Goal: Task Accomplishment & Management: Use online tool/utility

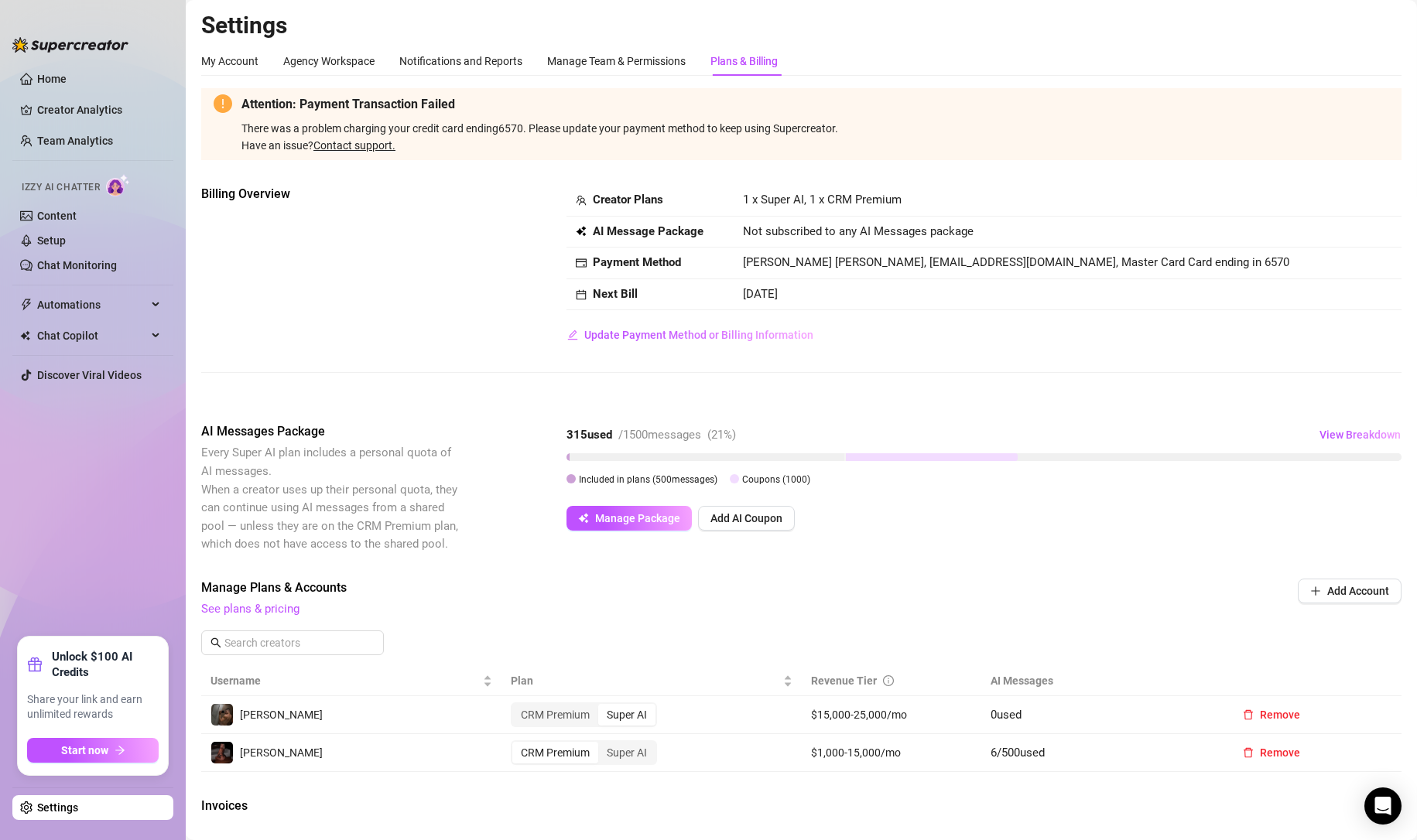
scroll to position [336, 0]
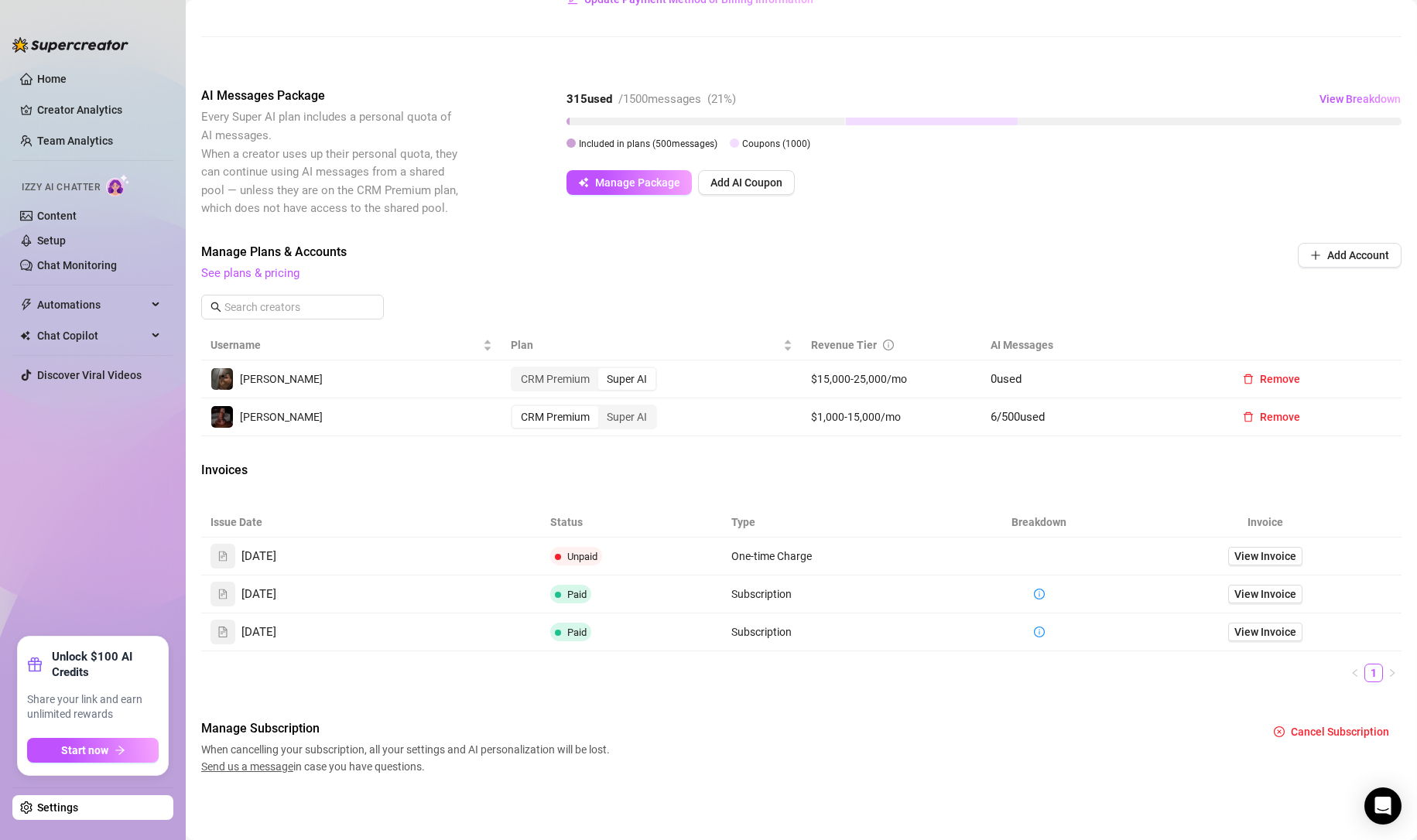
click at [61, 260] on link "Chat Monitoring" at bounding box center [76, 264] width 79 height 12
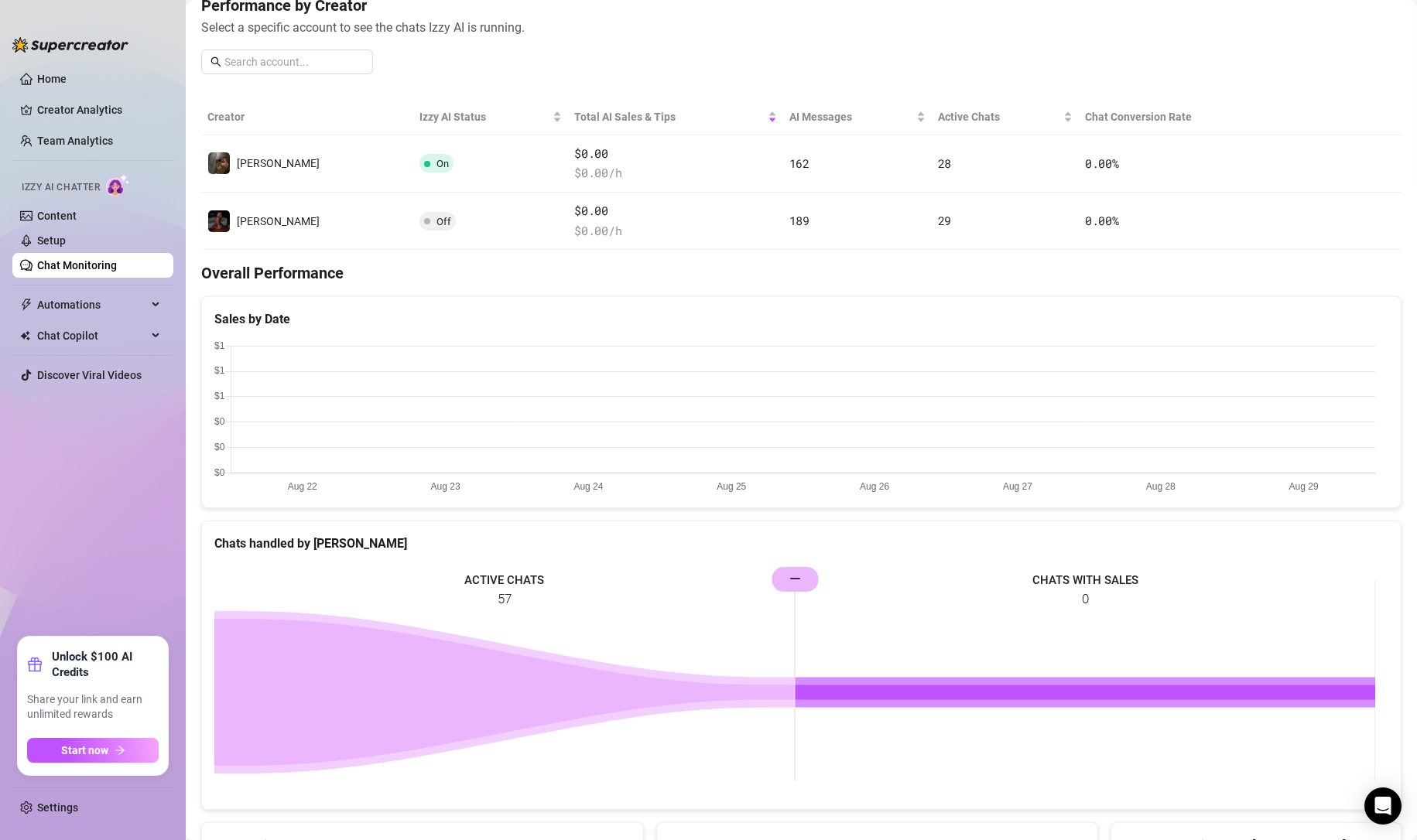
scroll to position [181, 0]
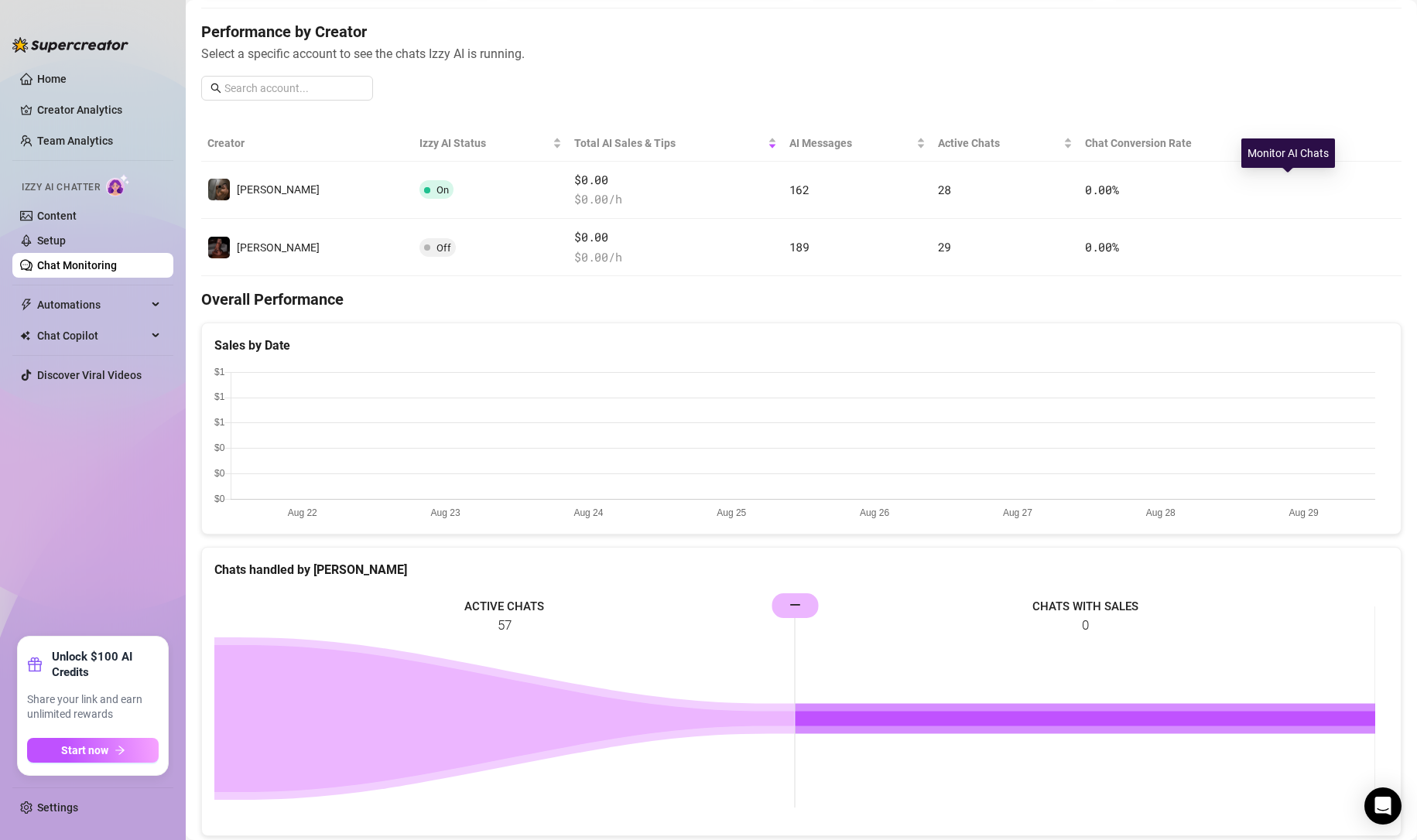
click at [1294, 183] on button "button" at bounding box center [1300, 190] width 25 height 25
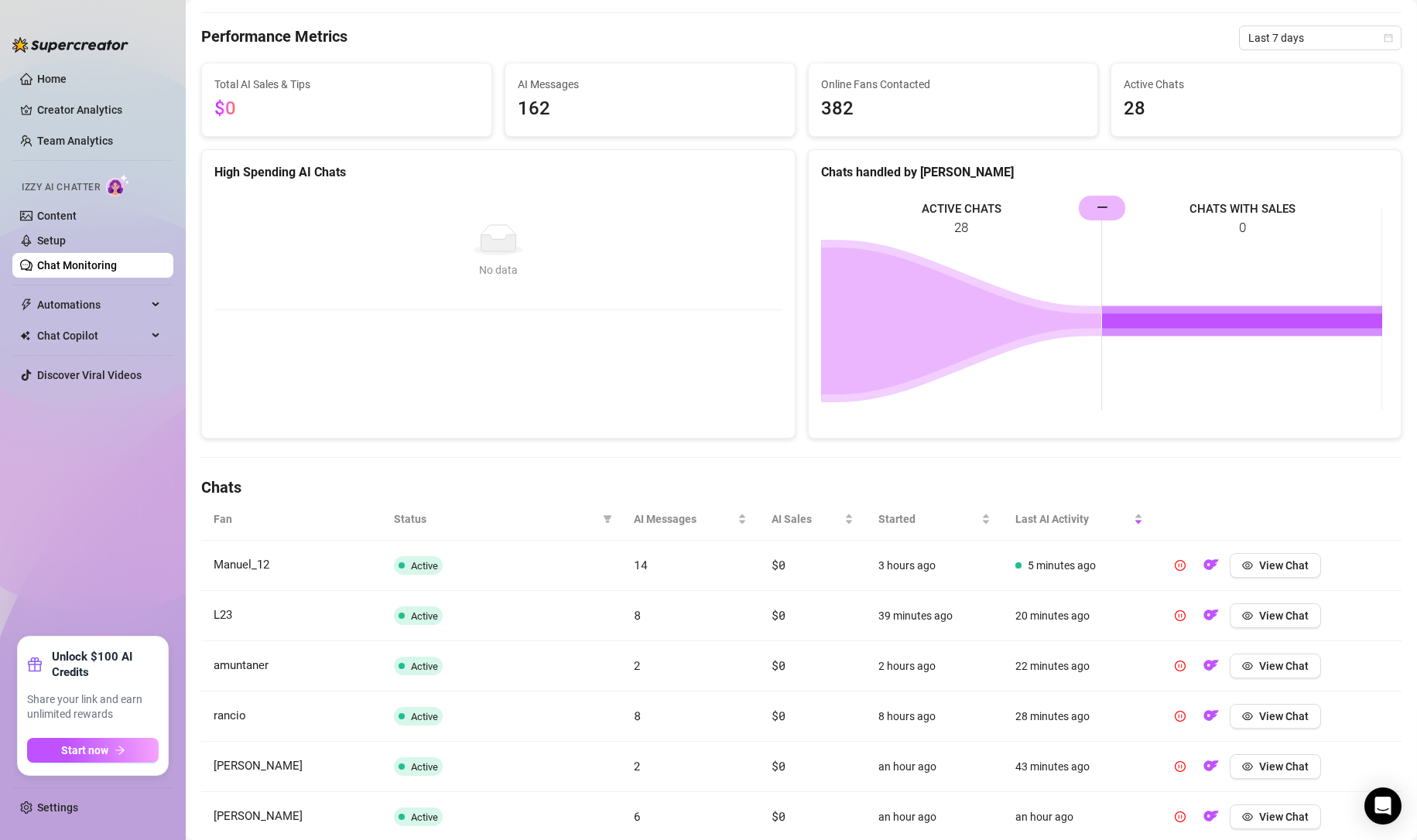
scroll to position [129, 0]
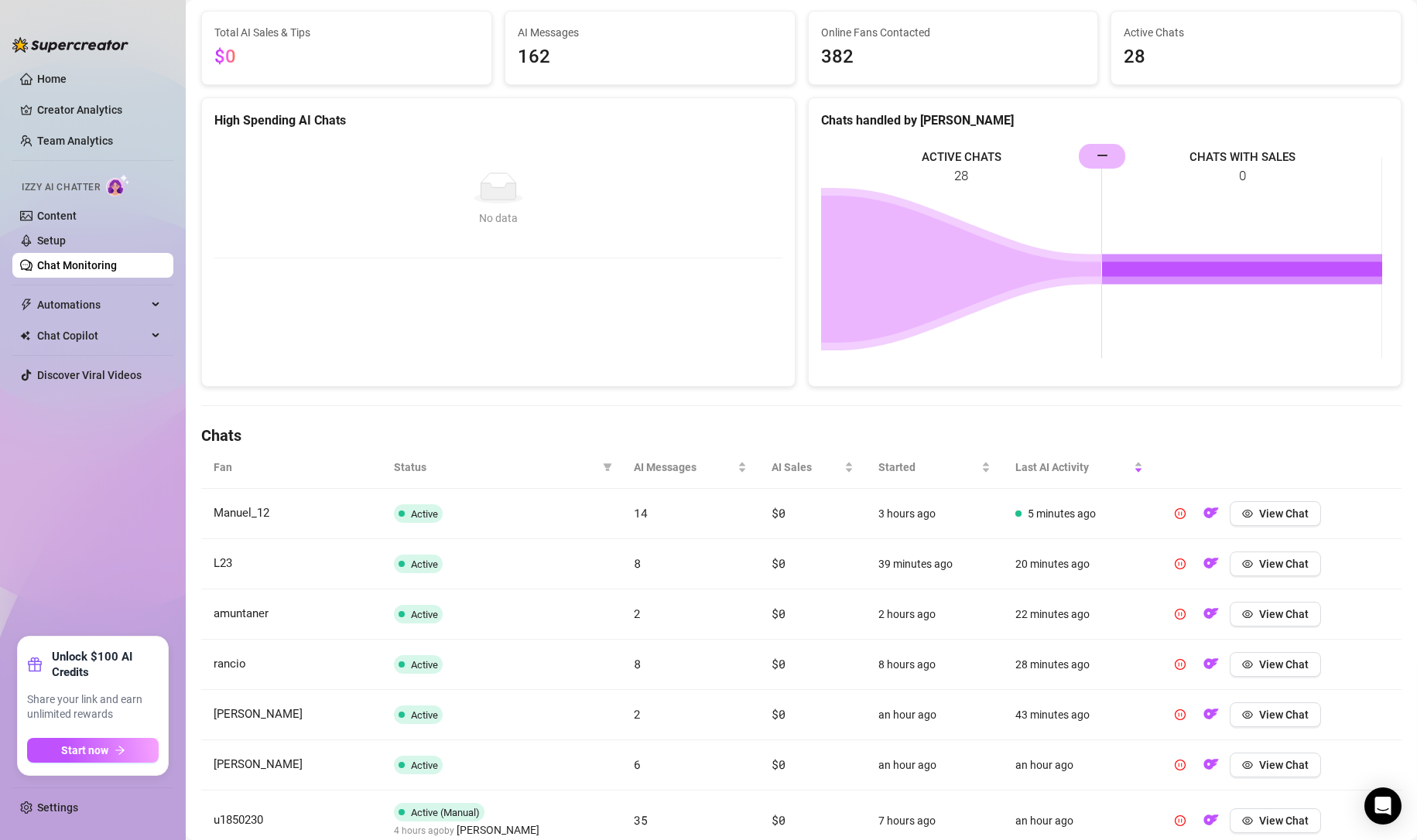
click at [410, 461] on span "Status" at bounding box center [495, 468] width 202 height 17
click at [603, 467] on icon "filter" at bounding box center [606, 467] width 9 height 8
click at [450, 623] on input "checkbox" at bounding box center [451, 620] width 12 height 12
checkbox input "true"
click at [596, 652] on span "OK" at bounding box center [591, 652] width 14 height 12
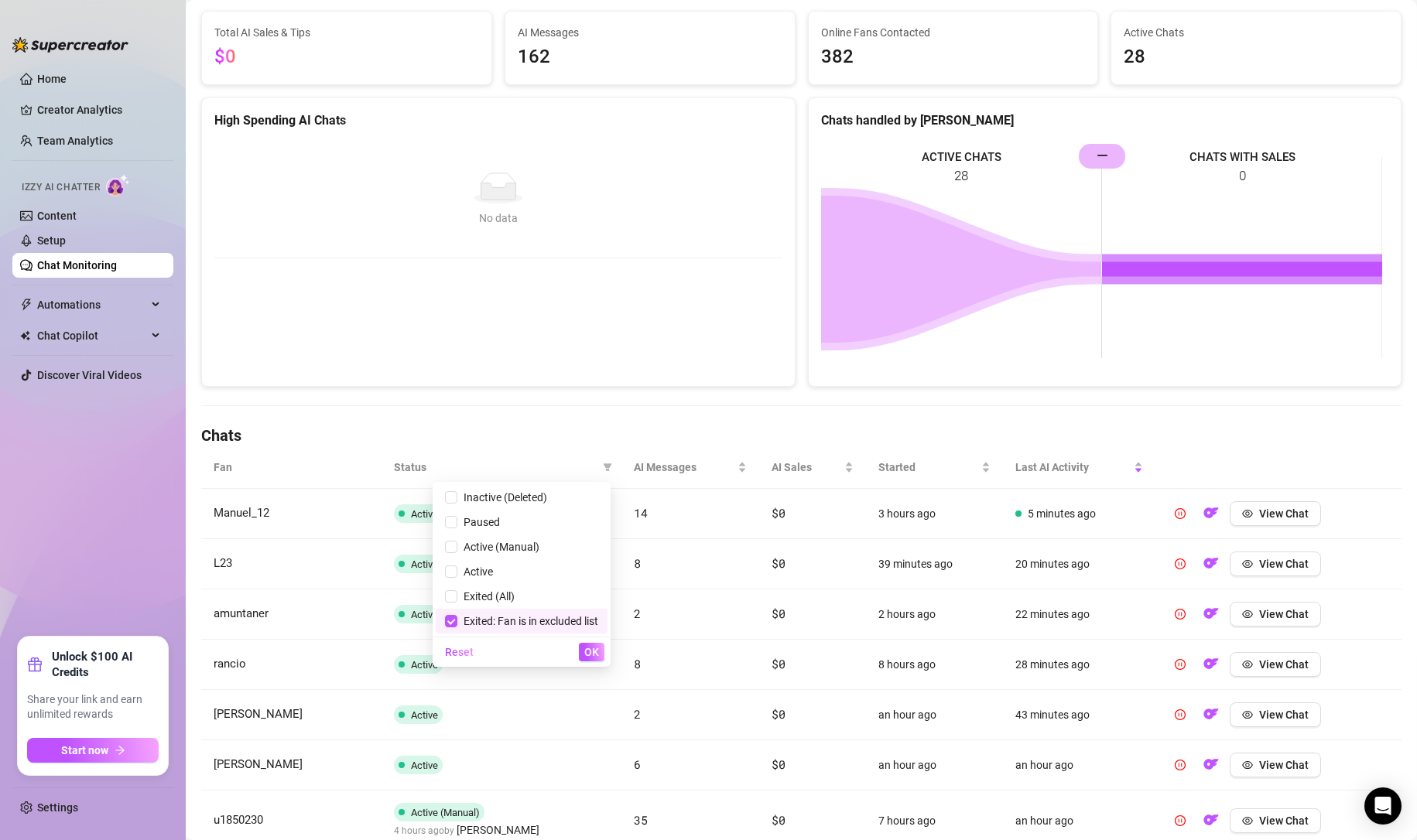
scroll to position [0, 0]
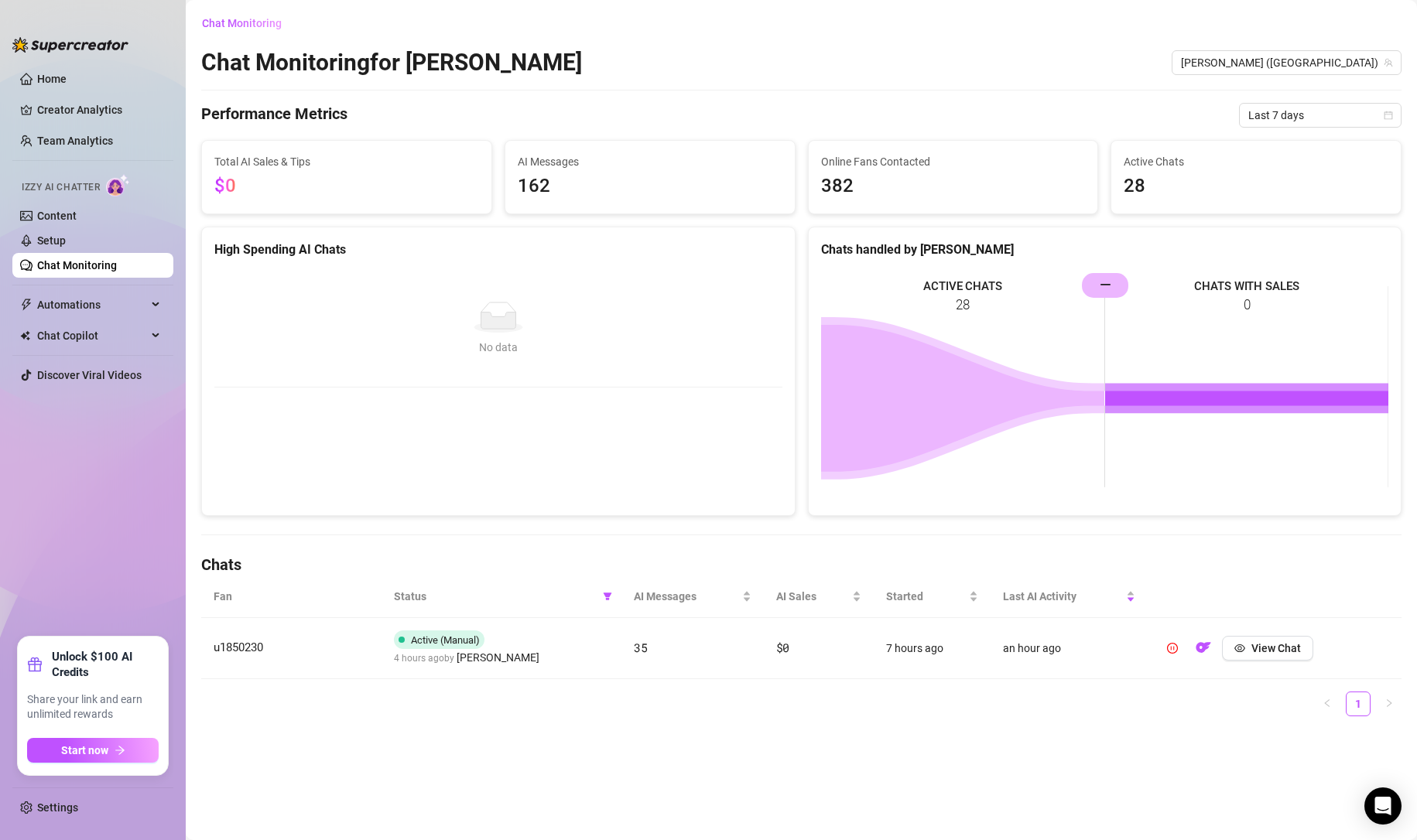
click at [606, 601] on span at bounding box center [607, 597] width 15 height 23
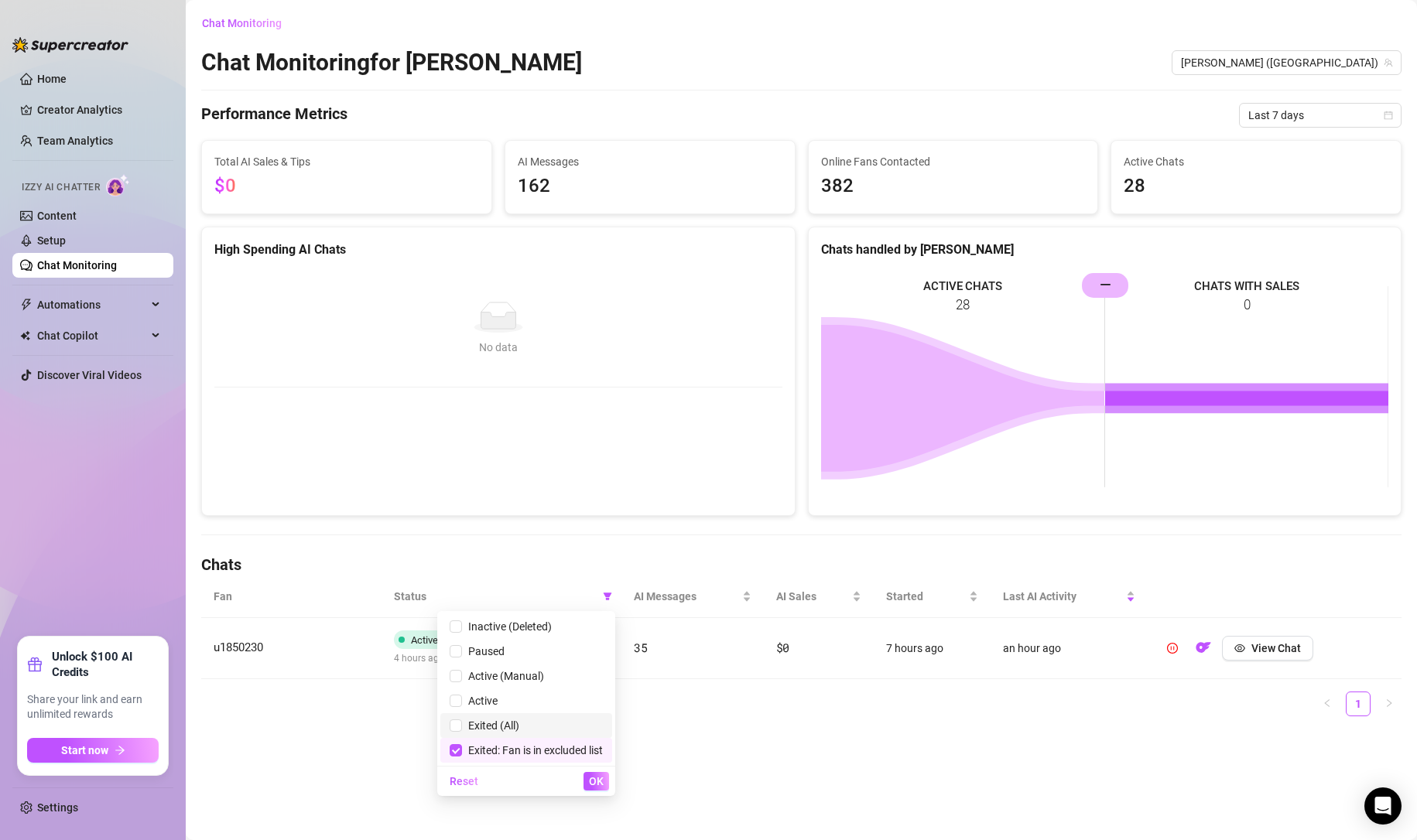
click at [455, 722] on input "checkbox" at bounding box center [455, 725] width 12 height 12
checkbox input "true"
click at [454, 748] on input "checkbox" at bounding box center [455, 750] width 12 height 12
checkbox input "false"
click at [595, 779] on span "OK" at bounding box center [596, 781] width 14 height 12
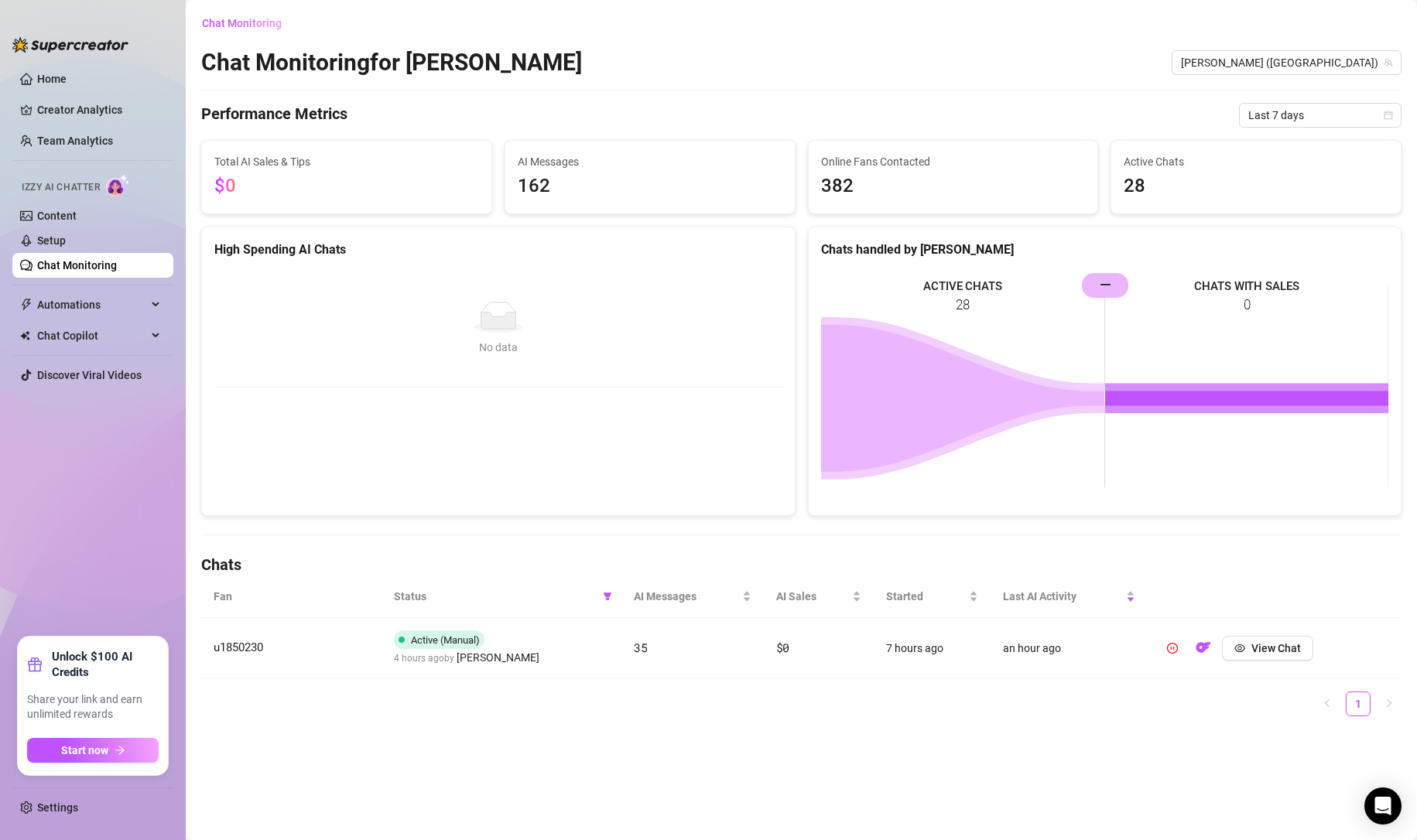
click at [606, 598] on icon "filter" at bounding box center [607, 597] width 10 height 10
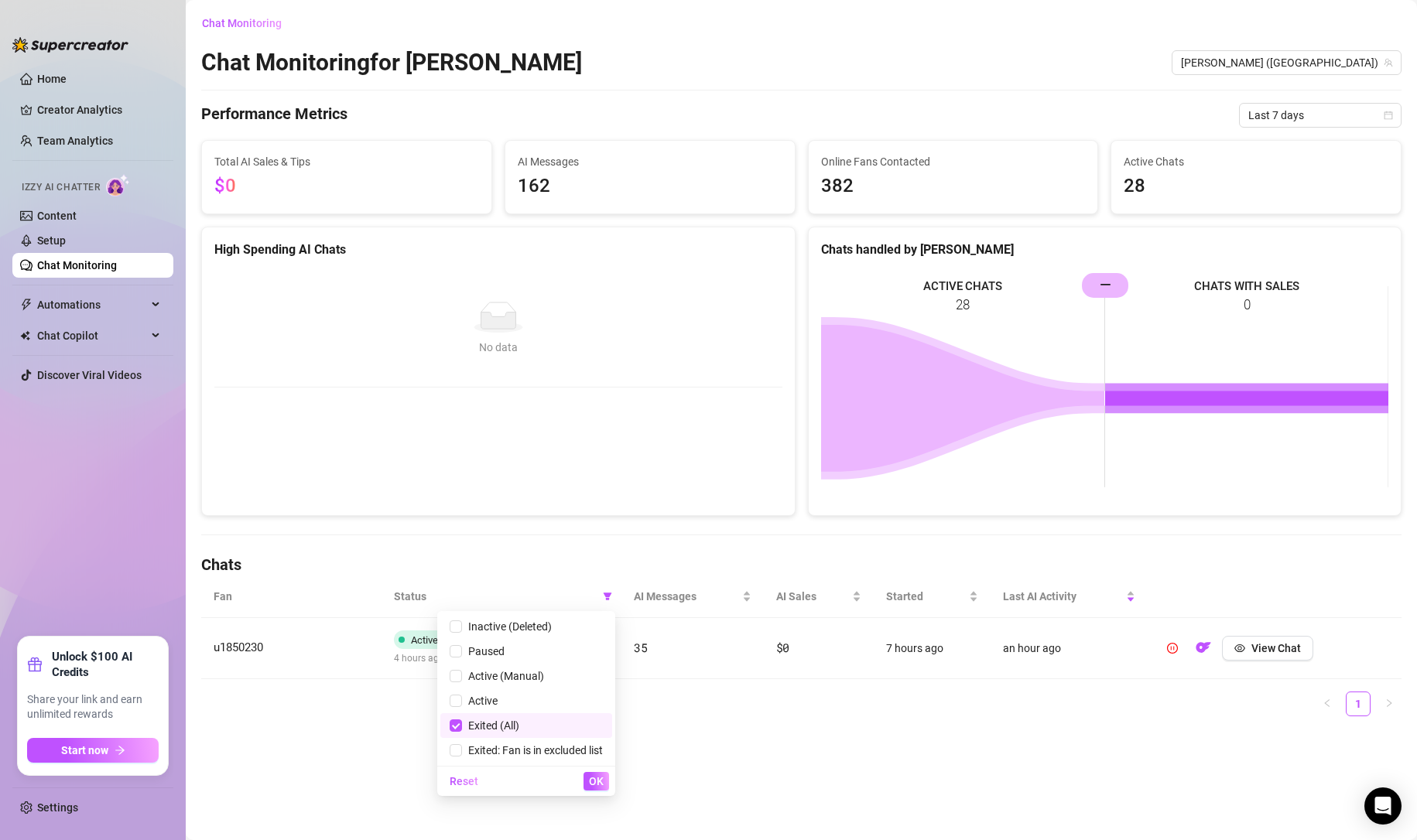
click at [450, 724] on input "checkbox" at bounding box center [455, 725] width 12 height 12
checkbox input "false"
click at [457, 648] on input "checkbox" at bounding box center [455, 651] width 12 height 12
checkbox input "true"
click at [457, 626] on input "checkbox" at bounding box center [455, 626] width 12 height 12
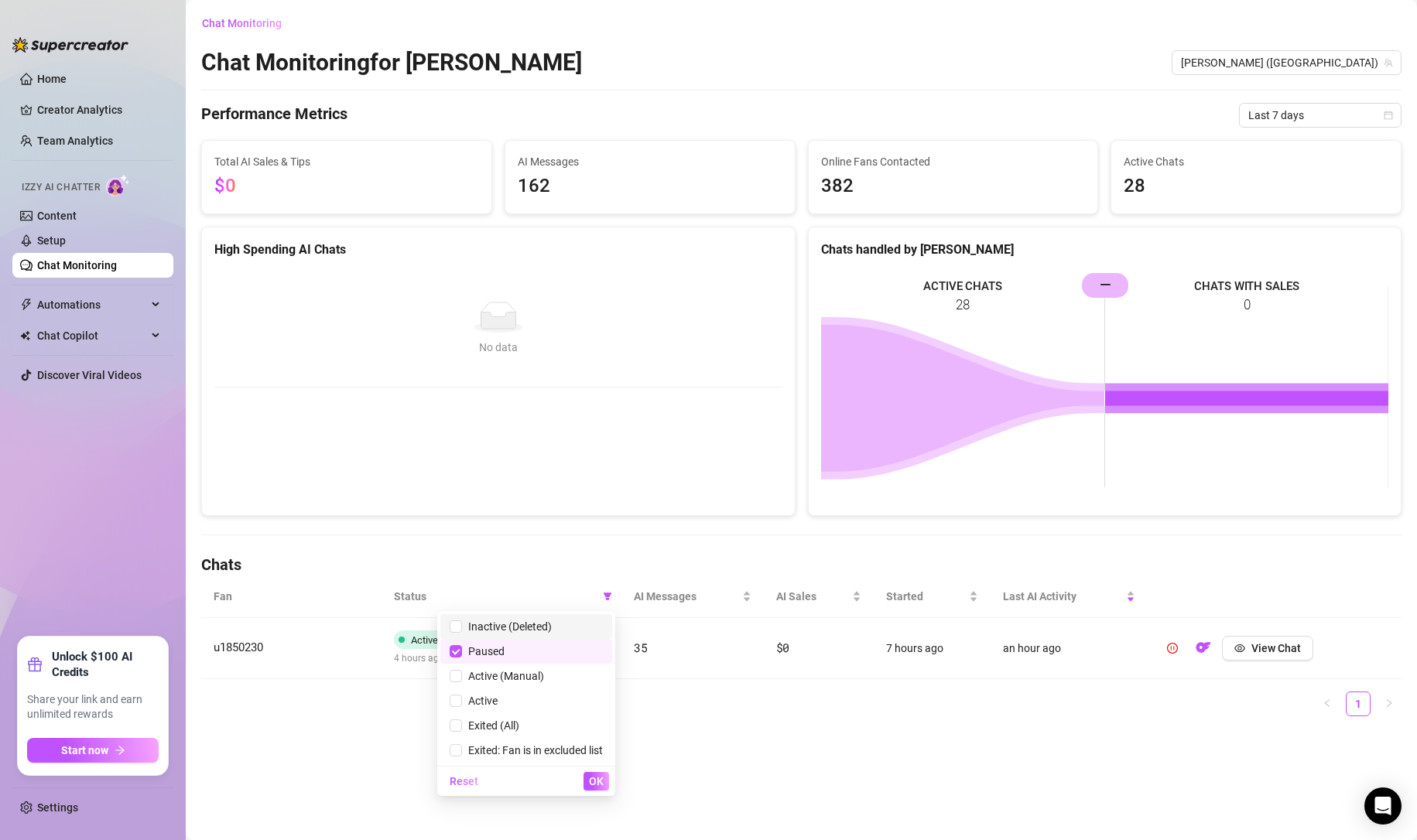
checkbox input "true"
click at [590, 778] on span "OK" at bounding box center [596, 781] width 14 height 12
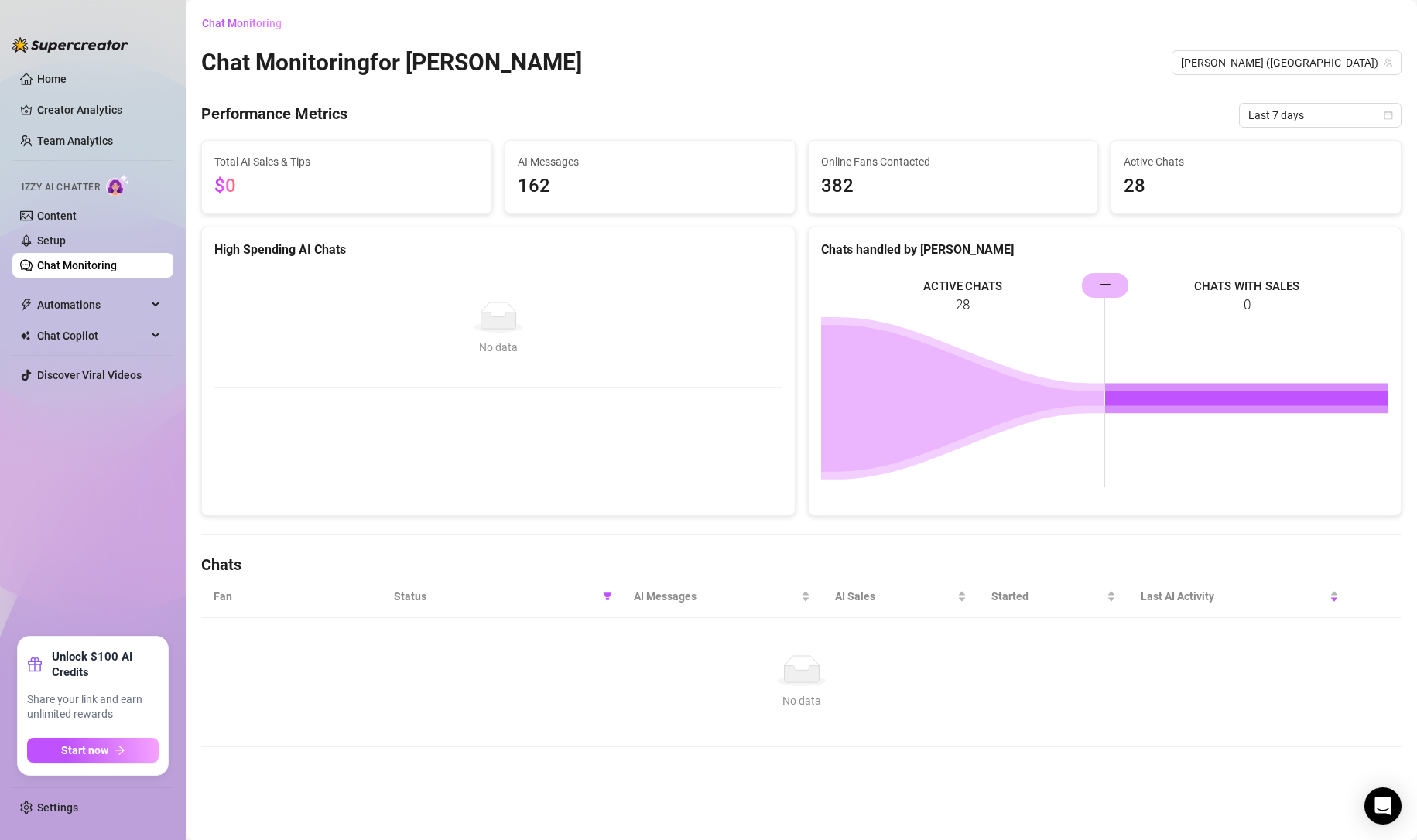
click at [603, 600] on icon "filter" at bounding box center [607, 597] width 10 height 10
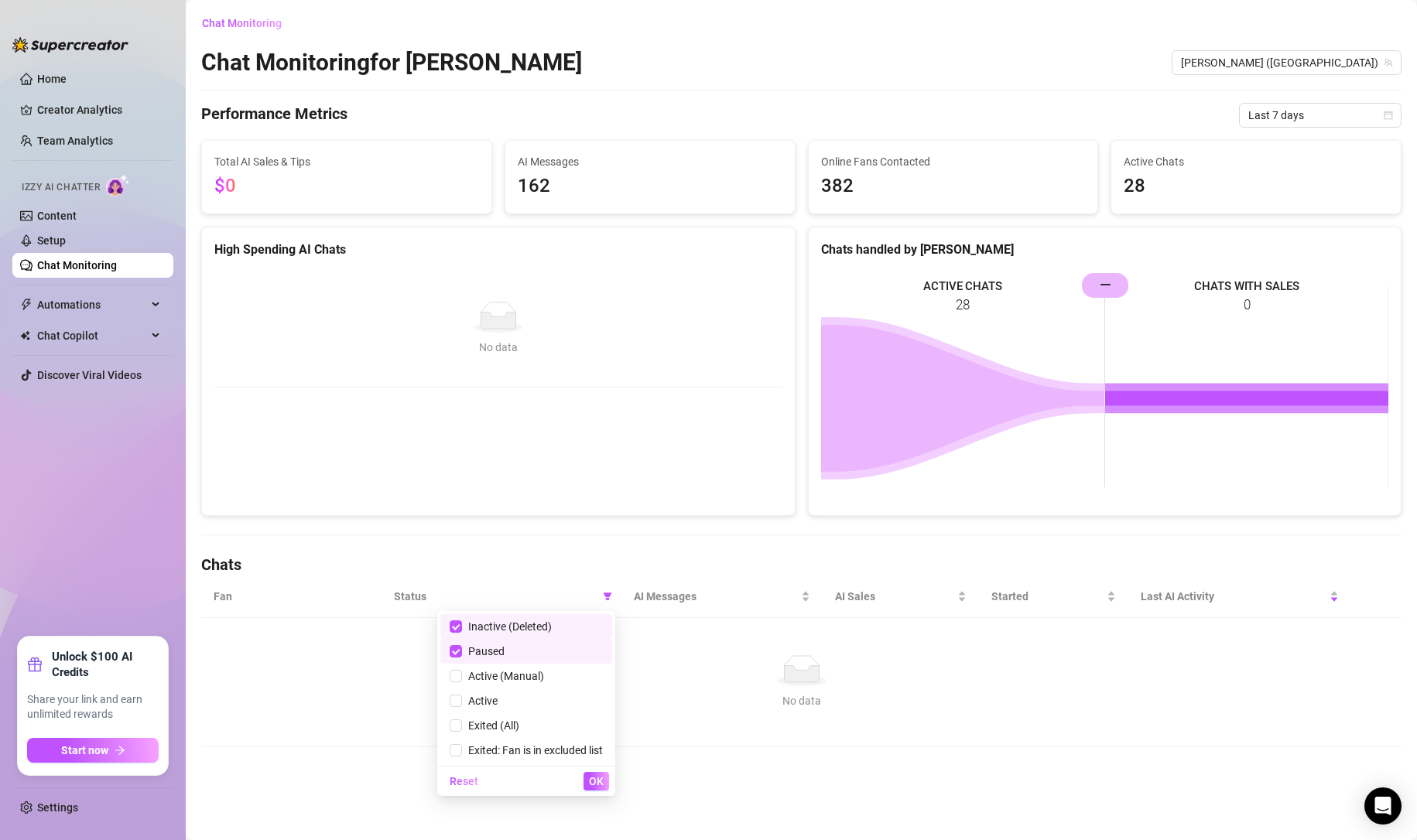
click at [456, 655] on input "checkbox" at bounding box center [455, 651] width 12 height 12
checkbox input "false"
click at [459, 630] on span "Inactive (Deleted)" at bounding box center [526, 626] width 153 height 17
checkbox input "false"
click at [590, 780] on span "OK" at bounding box center [596, 781] width 14 height 12
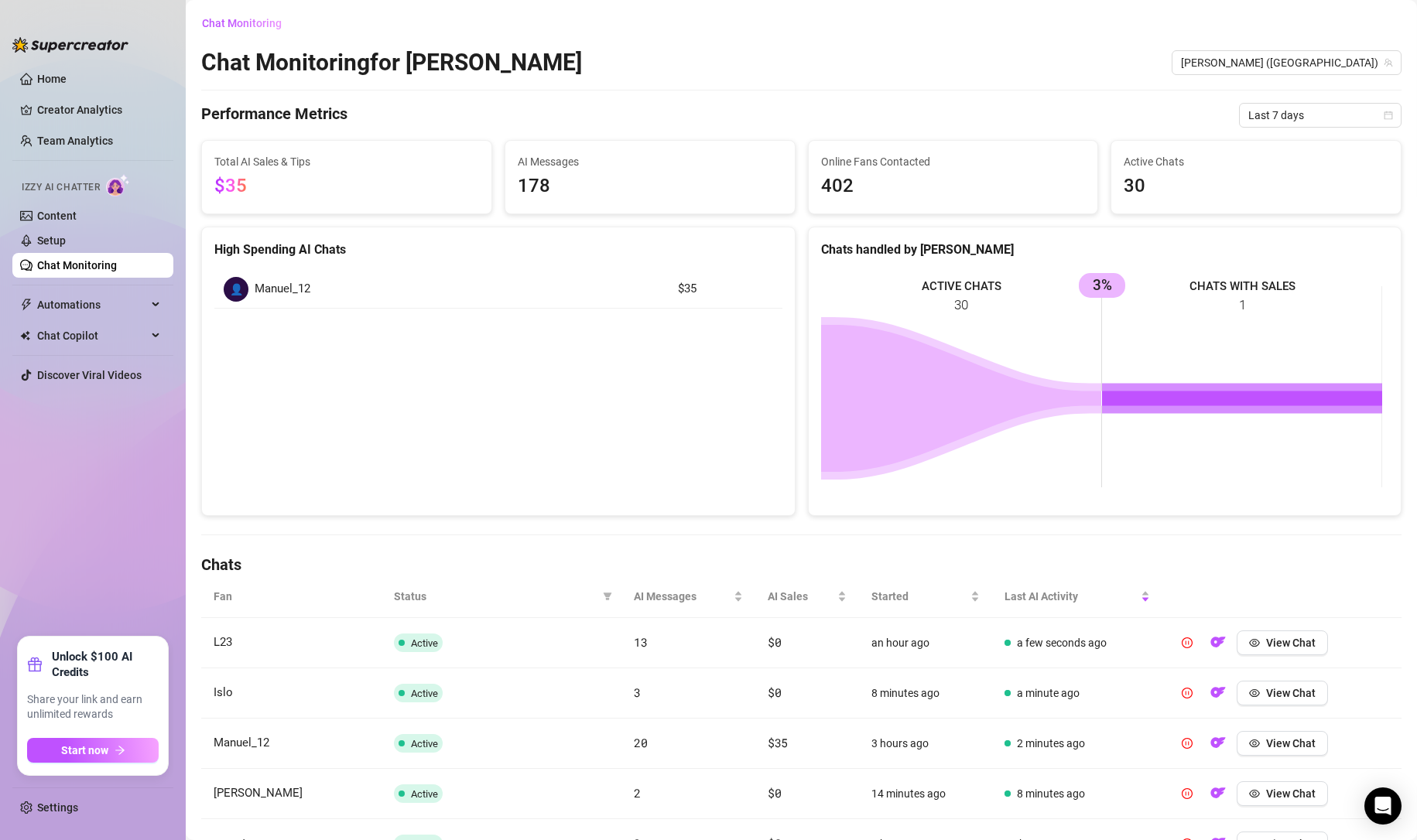
click at [327, 477] on div "High Spending AI Chats 👤 Manuel_12 $35" at bounding box center [498, 370] width 594 height 289
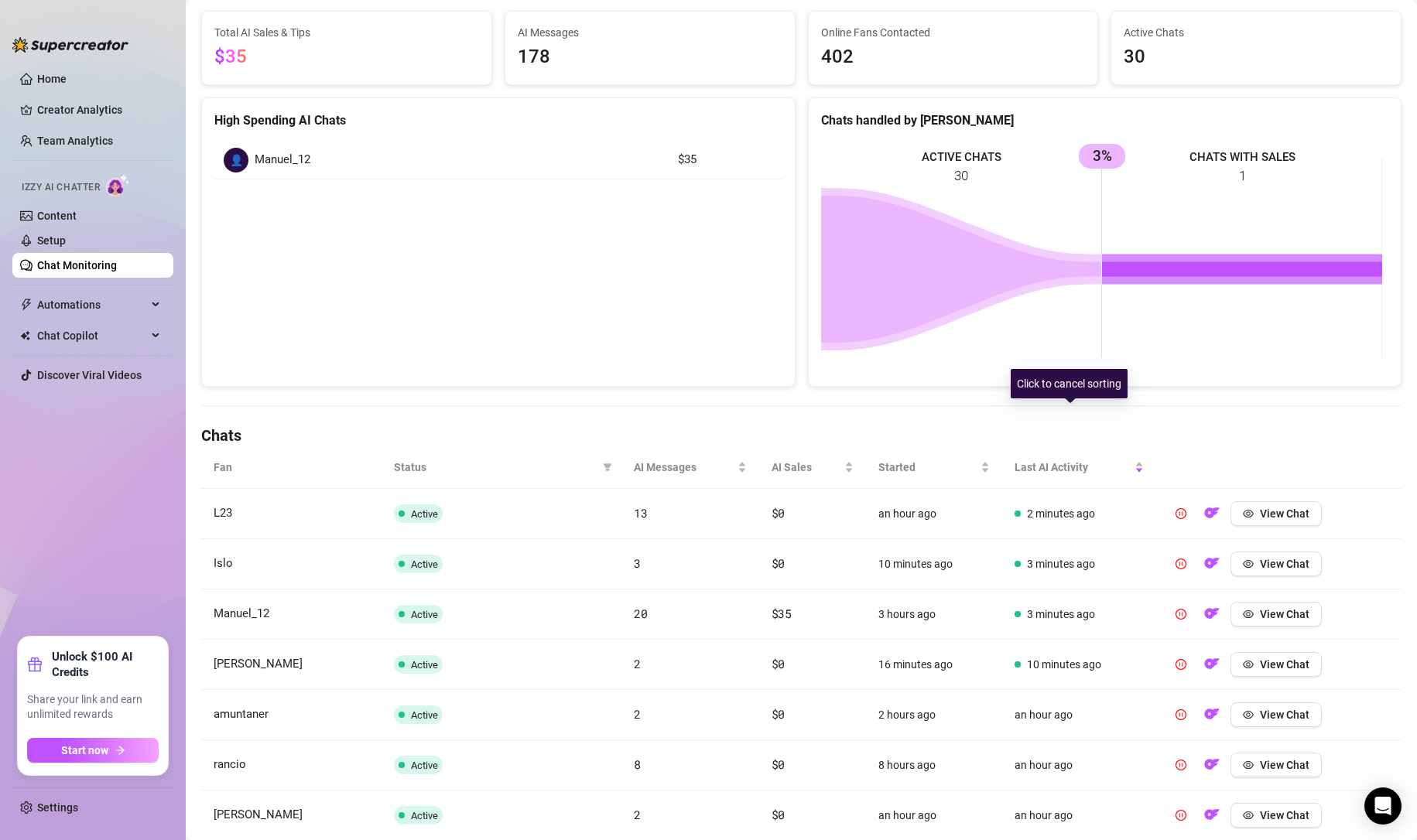
scroll to position [206, 0]
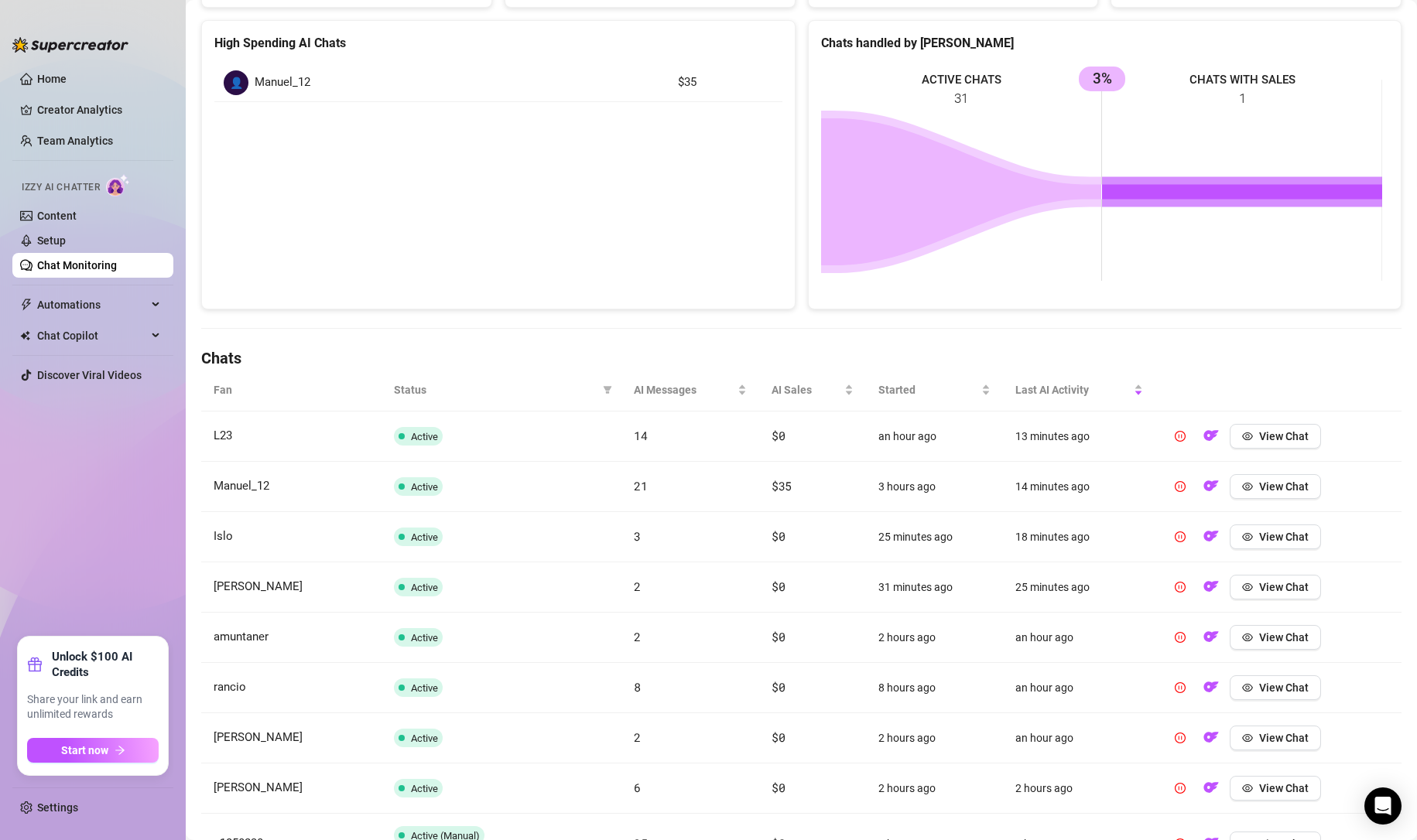
click at [66, 239] on link "Setup" at bounding box center [52, 241] width 29 height 12
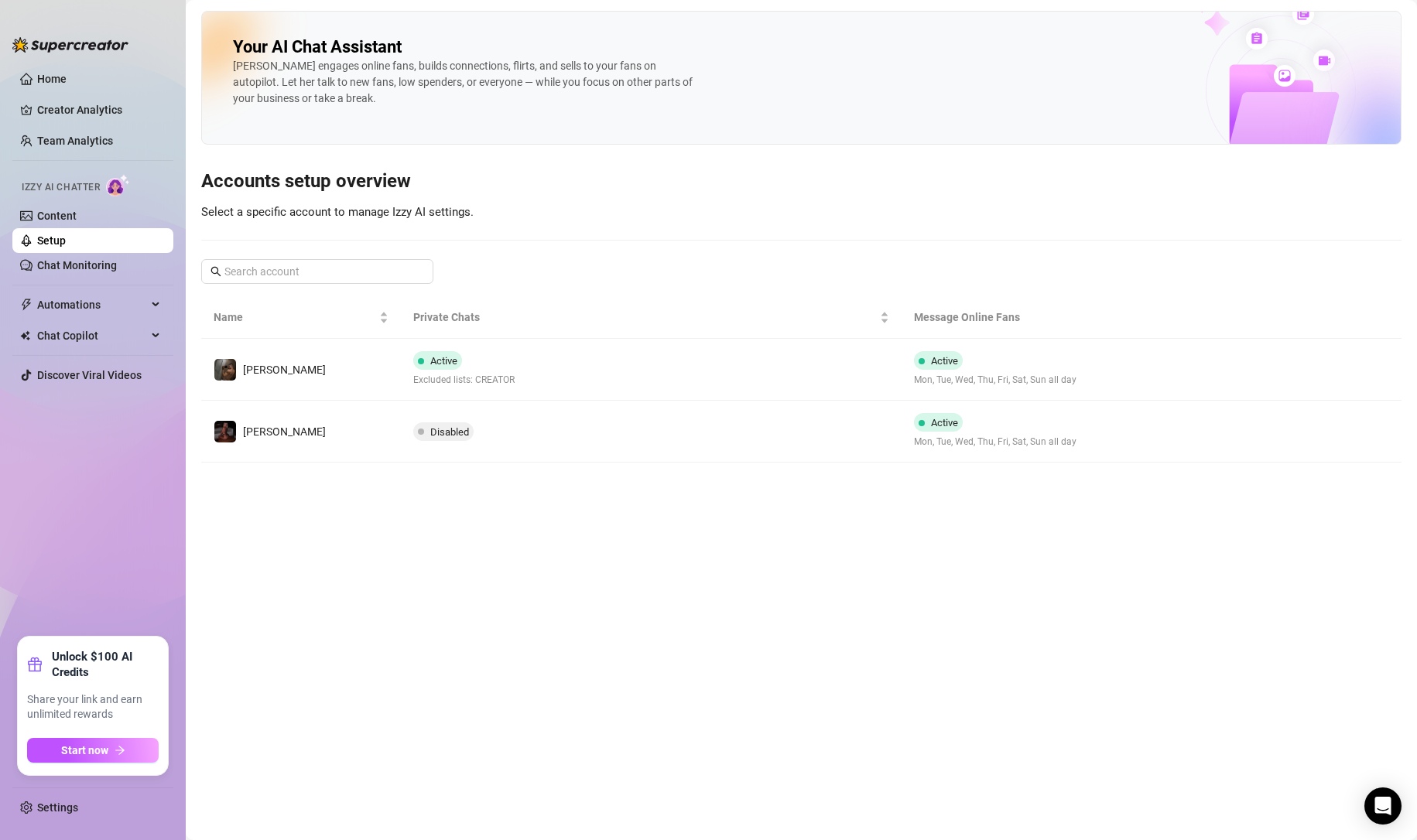
click at [76, 222] on link "Content" at bounding box center [56, 216] width 39 height 12
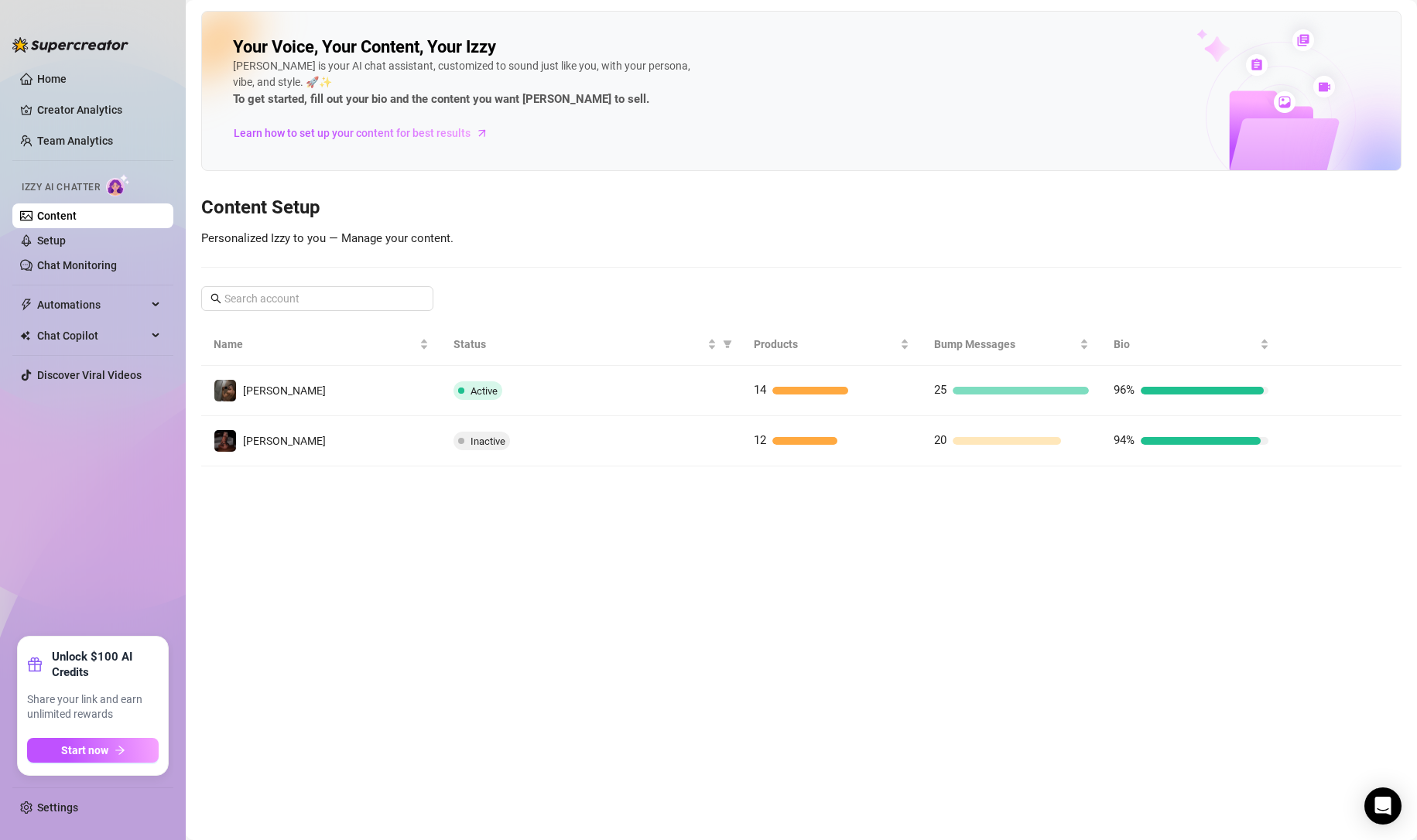
click at [1303, 391] on icon "right" at bounding box center [1305, 390] width 11 height 10
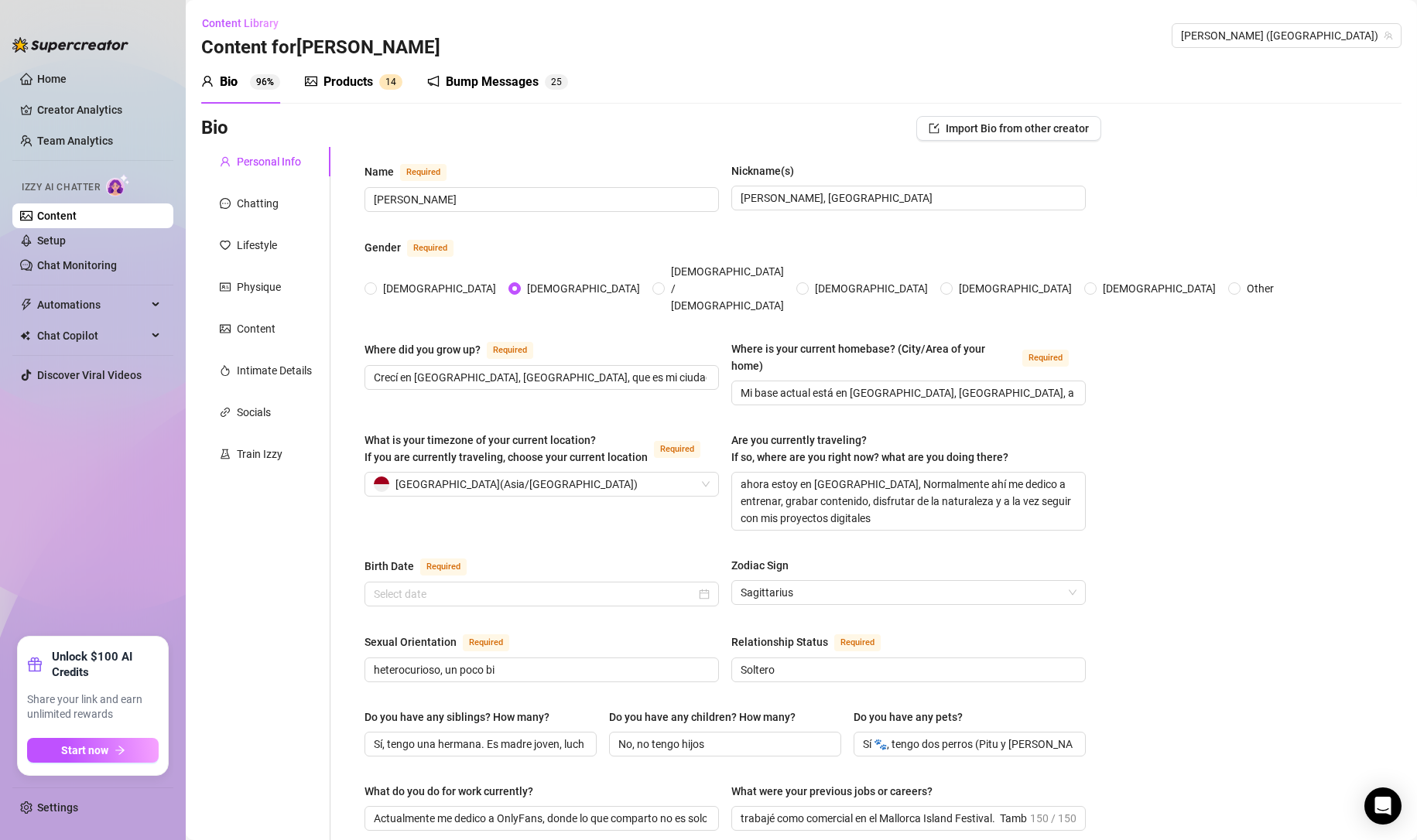
radio input "true"
type input "[DATE]"
click at [261, 453] on div "Train Izzy" at bounding box center [260, 454] width 46 height 17
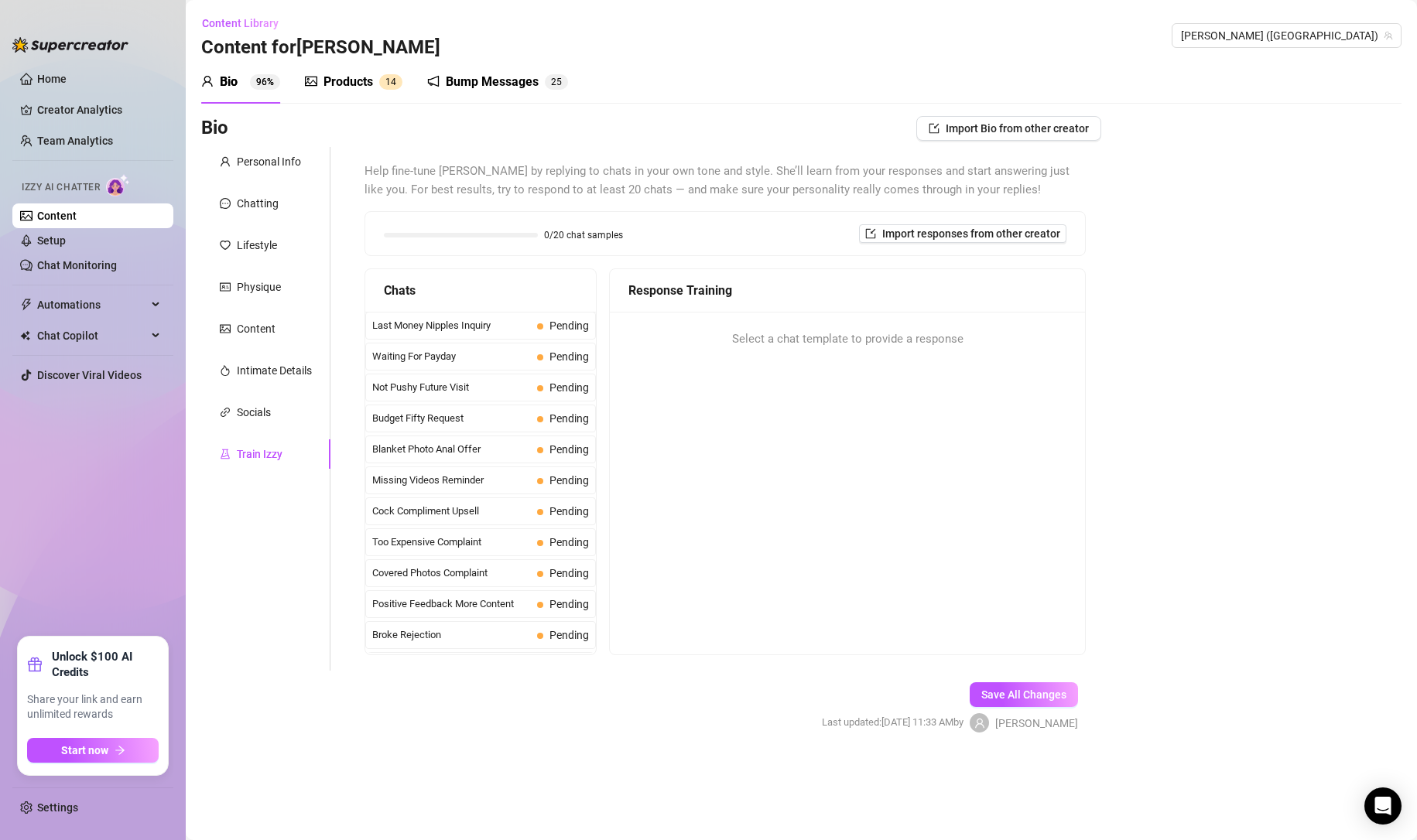
click at [429, 332] on span "Last Money Nipples Inquiry" at bounding box center [452, 326] width 159 height 15
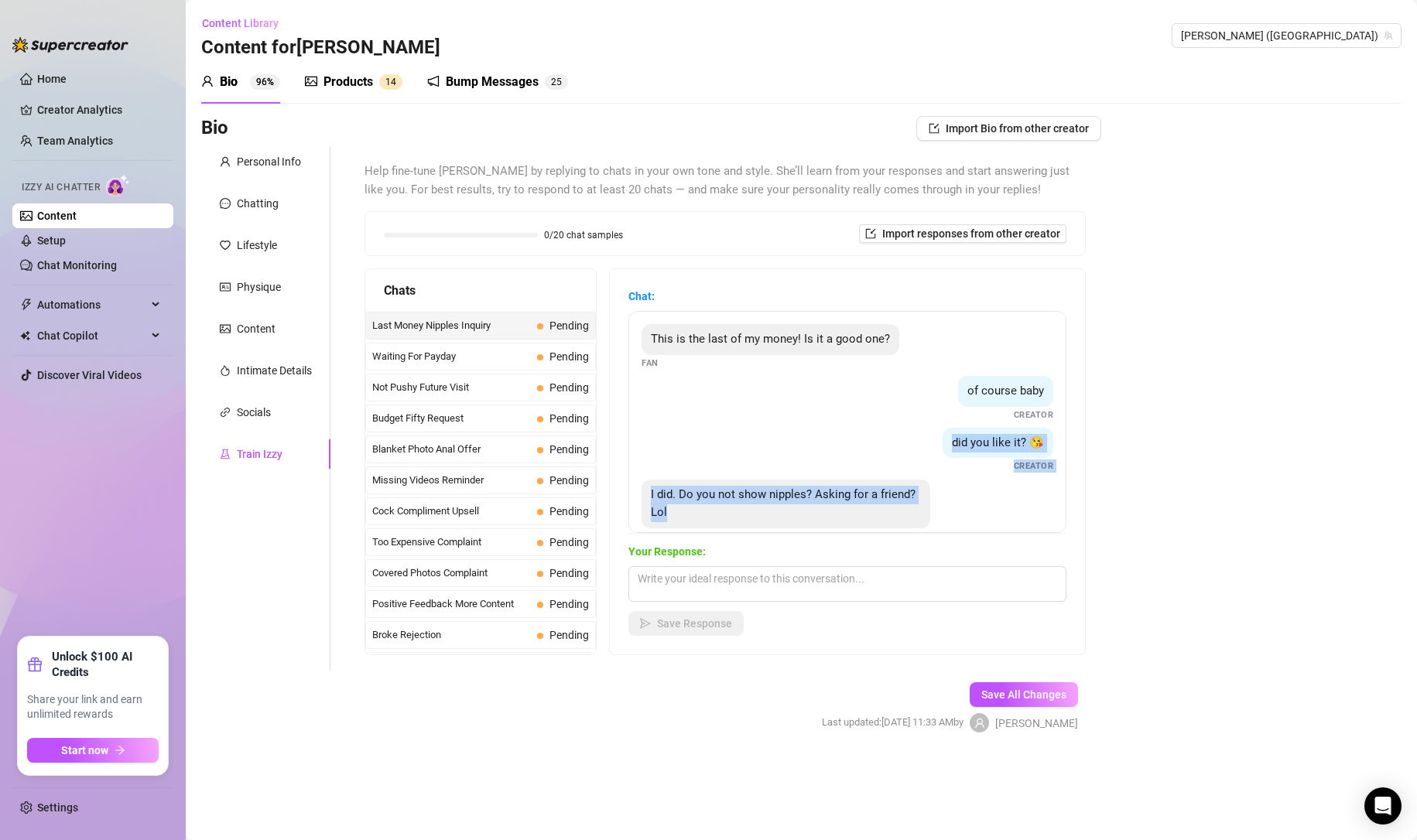
drag, startPoint x: 720, startPoint y: 512, endPoint x: 645, endPoint y: 465, distance: 88.5
click at [645, 465] on div "This is the last of my money! Is it a good one? Fan of course baby Creator did …" at bounding box center [847, 422] width 438 height 222
click at [713, 420] on div "of course baby Creator" at bounding box center [847, 399] width 412 height 46
drag, startPoint x: 720, startPoint y: 510, endPoint x: 615, endPoint y: 479, distance: 109.5
click at [615, 479] on div "Chat: This is the last of my money! Is it a good one? Fan of course baby Creato…" at bounding box center [848, 462] width 476 height 386
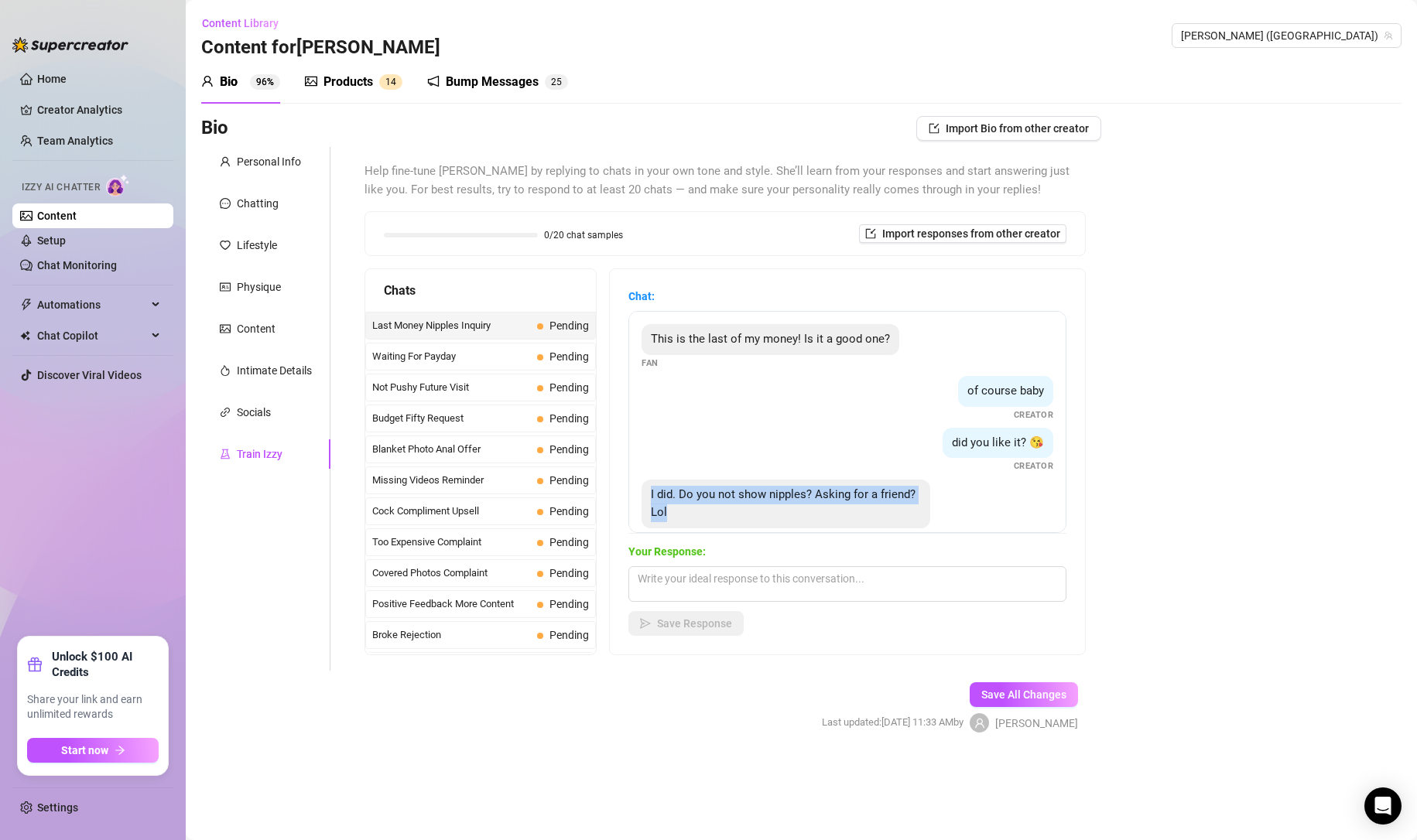
copy span "I did. Do you not show nipples? Asking for a friend? Lol"
drag, startPoint x: 802, startPoint y: 433, endPoint x: 783, endPoint y: 426, distance: 20.2
click at [802, 433] on div "did you like it? 😘 Creator" at bounding box center [847, 451] width 412 height 46
drag, startPoint x: 650, startPoint y: 333, endPoint x: 981, endPoint y: 497, distance: 369.4
click at [981, 497] on div "This is the last of my money! Is it a good one? Fan of course baby Creator did …" at bounding box center [847, 422] width 438 height 222
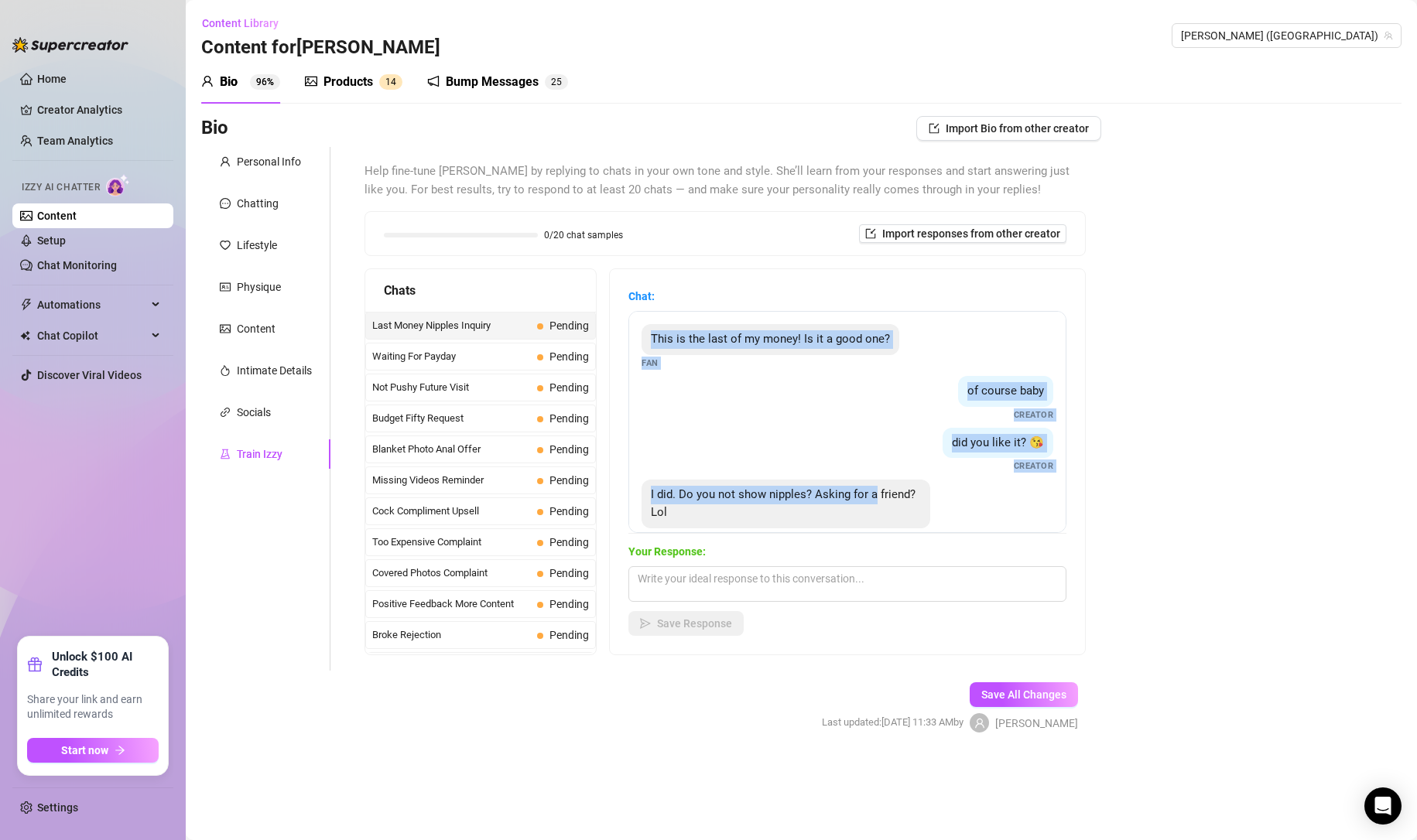
copy div "This is the last of my money! Is it a good one? Fan of course baby Creator did …"
click at [962, 234] on span "Import responses from other creator" at bounding box center [971, 233] width 178 height 12
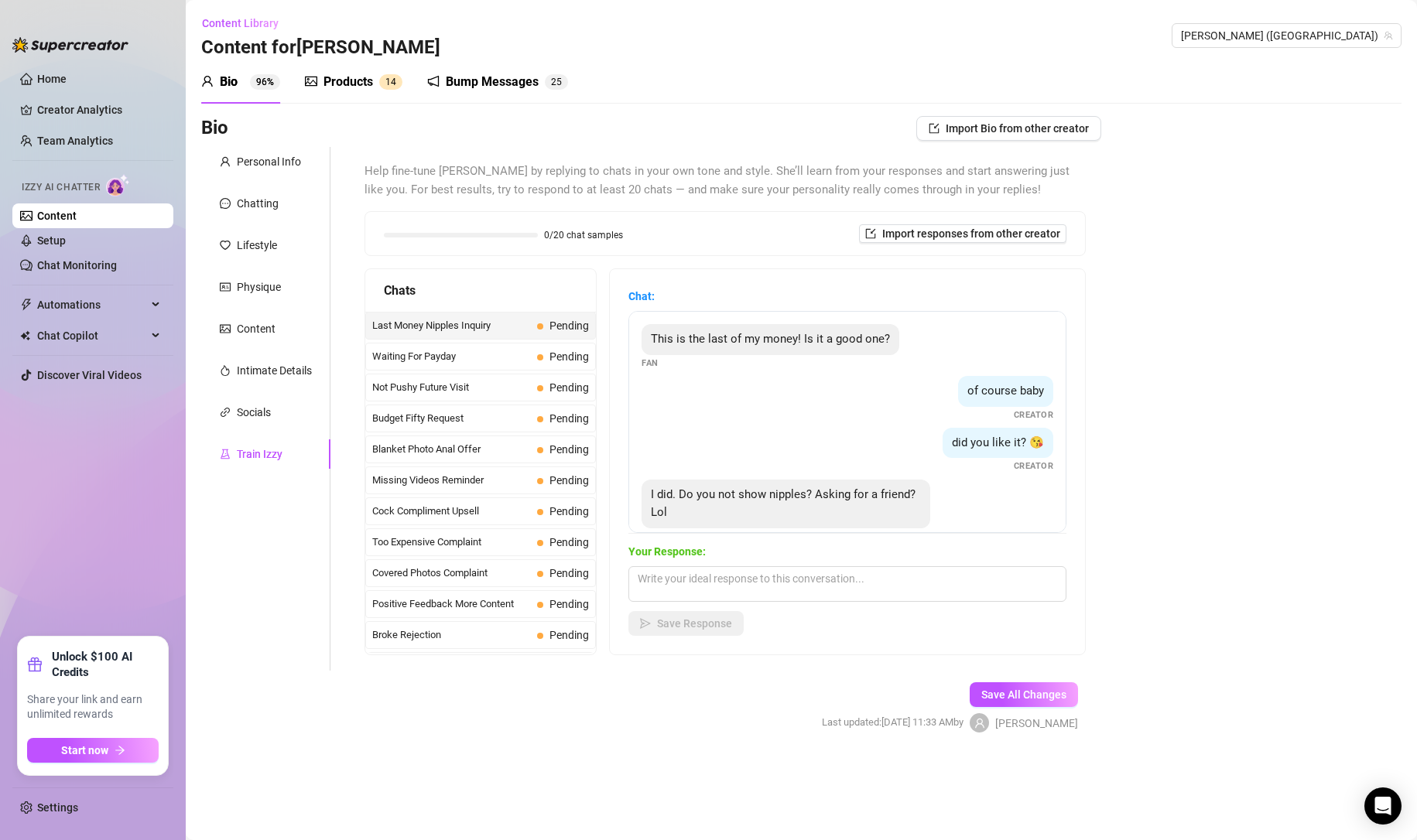
click at [455, 369] on div "Waiting For Payday Pending" at bounding box center [479, 356] width 230 height 28
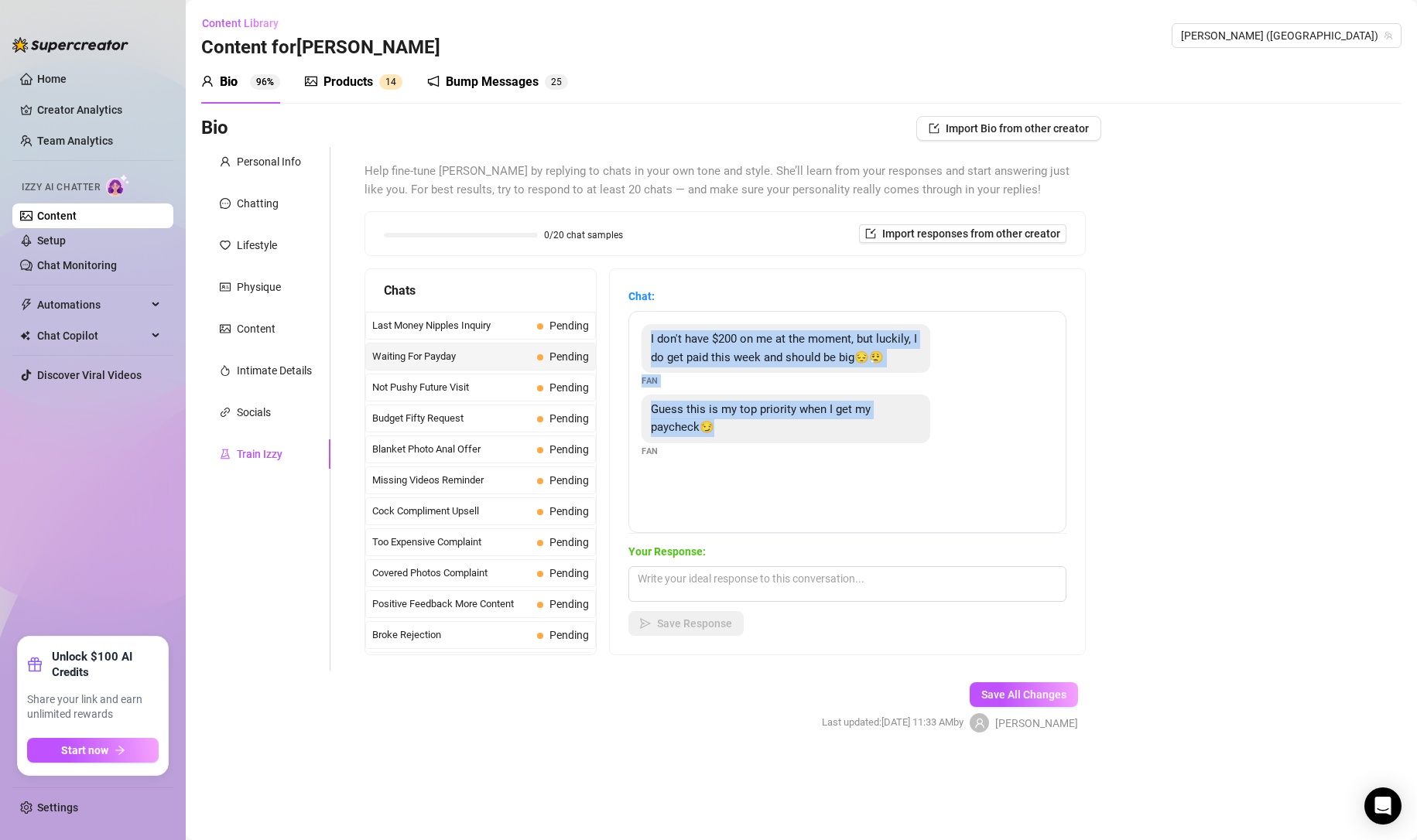
drag, startPoint x: 649, startPoint y: 330, endPoint x: 921, endPoint y: 437, distance: 292.3
click at [921, 437] on div "I don't have $200 on me at the moment, but luckily, I do get paid this week and…" at bounding box center [847, 422] width 438 height 222
copy div "I don't have $200 on me at the moment, but luckily, I do get paid this week and…"
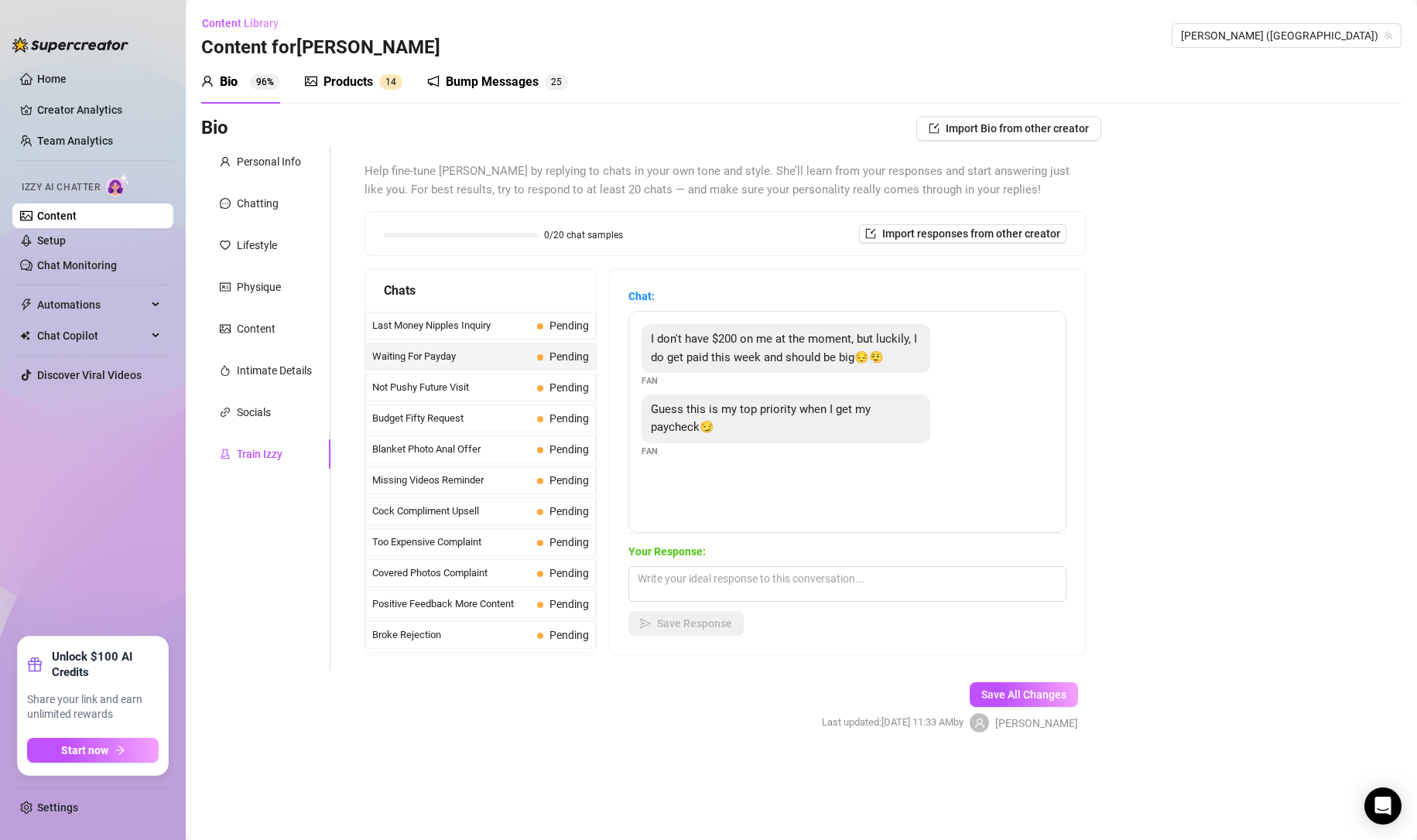
click at [479, 389] on span "Not Pushy Future Visit" at bounding box center [452, 388] width 159 height 15
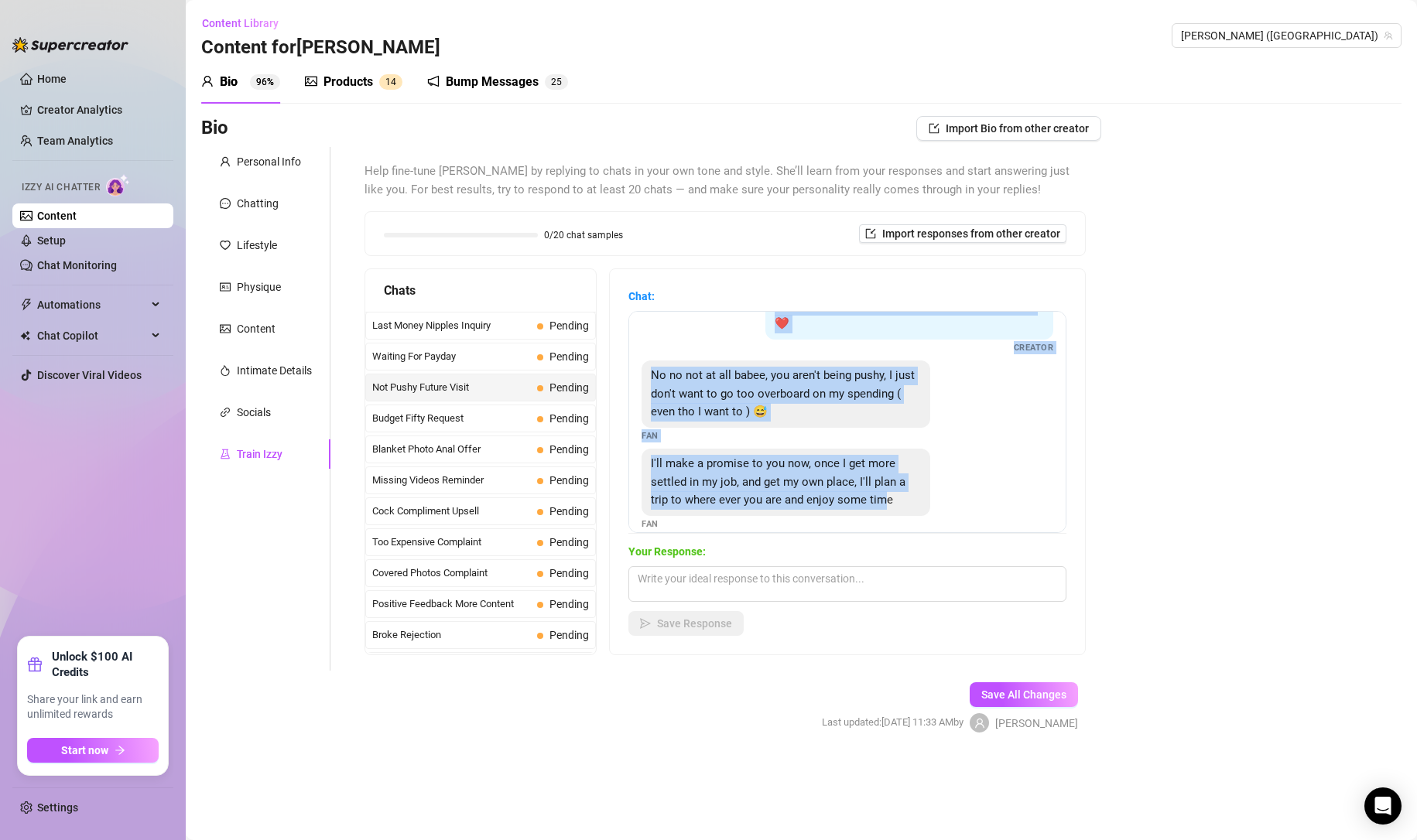
scroll to position [69, 0]
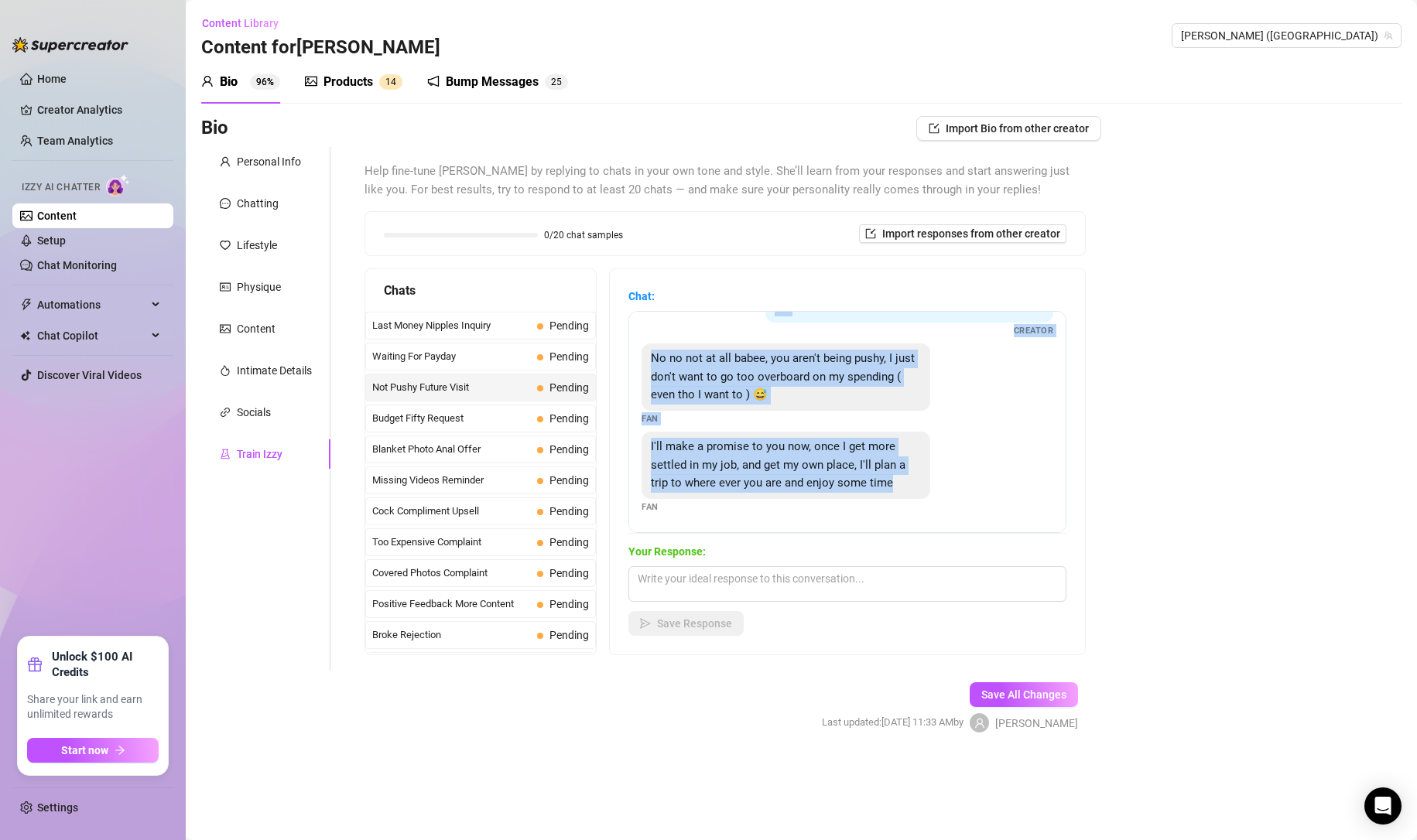
drag, startPoint x: 665, startPoint y: 324, endPoint x: 908, endPoint y: 483, distance: 290.4
click at [908, 483] on div "Thanks baby I understand 😘 im so sorry if im being too pushy, i just want to sp…" at bounding box center [847, 422] width 438 height 222
copy div "Thanks baby I understand 😘 im so sorry if im being too pushy, i just want to sp…"
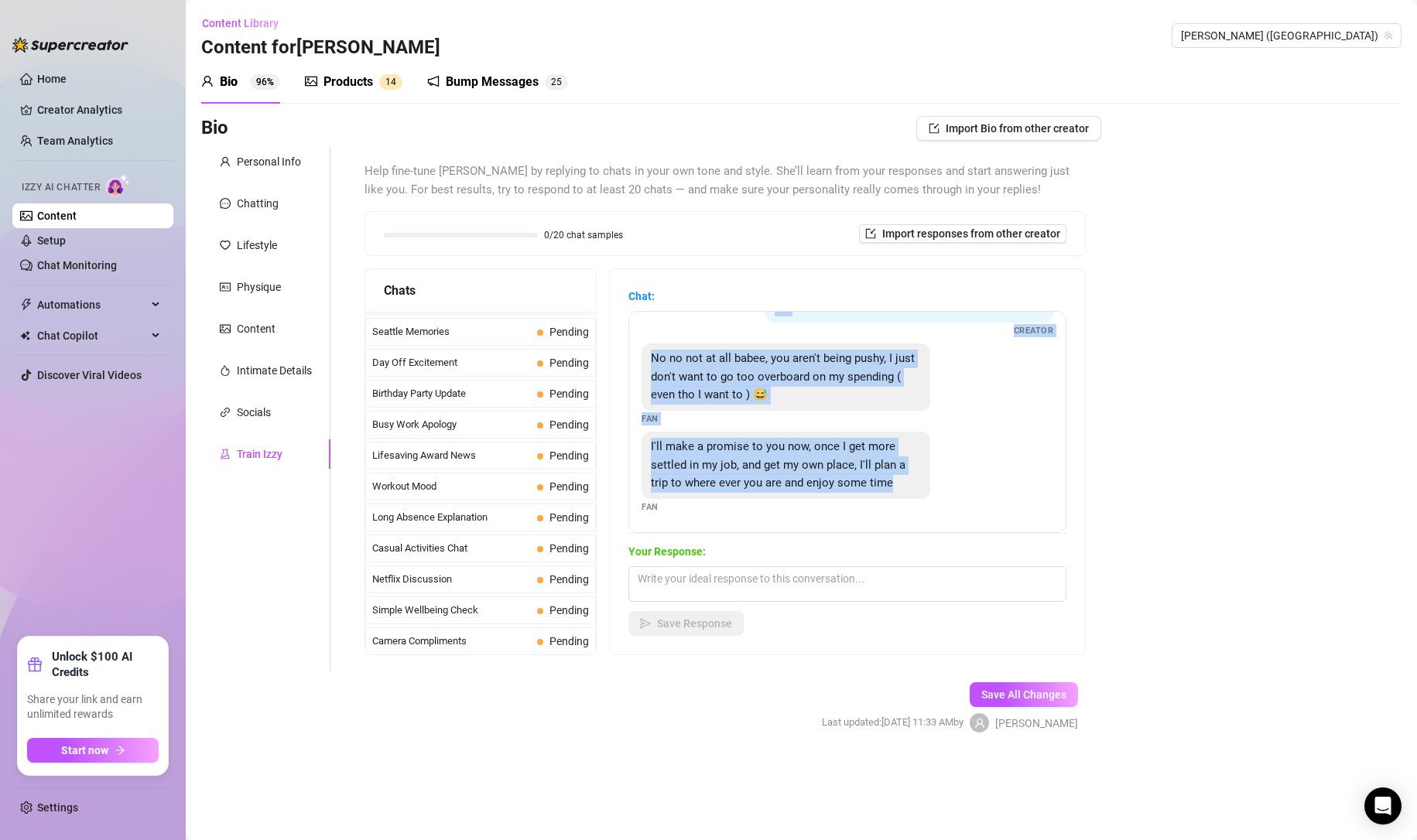
scroll to position [1389, 0]
